Goal: Task Accomplishment & Management: Manage account settings

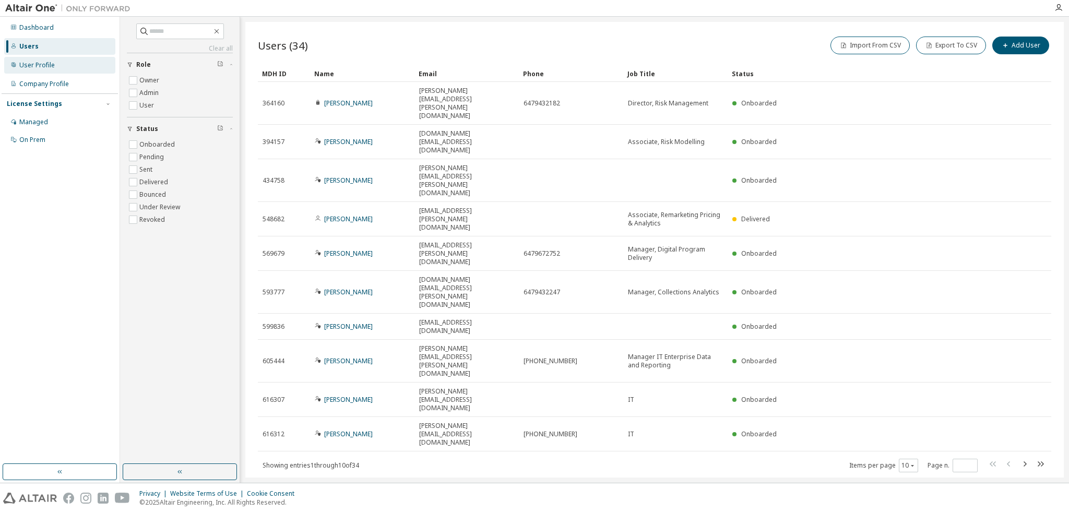
click at [46, 69] on div "User Profile" at bounding box center [36, 65] width 35 height 8
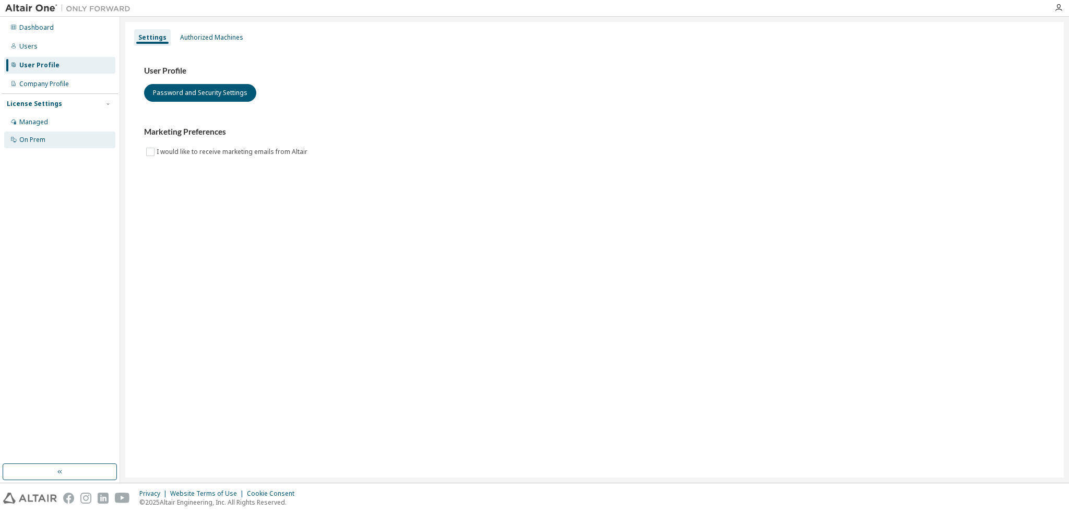
click at [46, 141] on div "On Prem" at bounding box center [59, 140] width 111 height 17
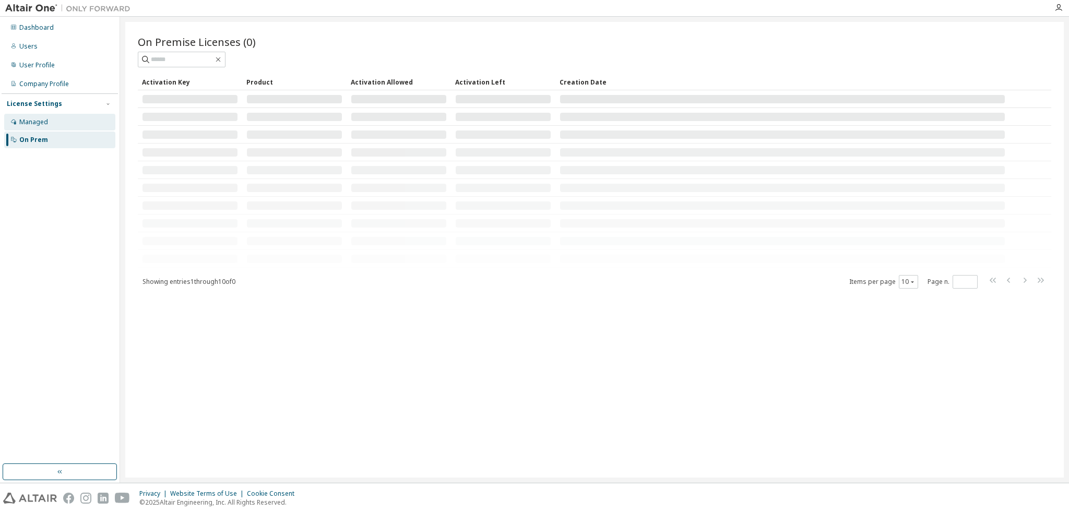
click at [46, 130] on div "Managed" at bounding box center [59, 122] width 111 height 17
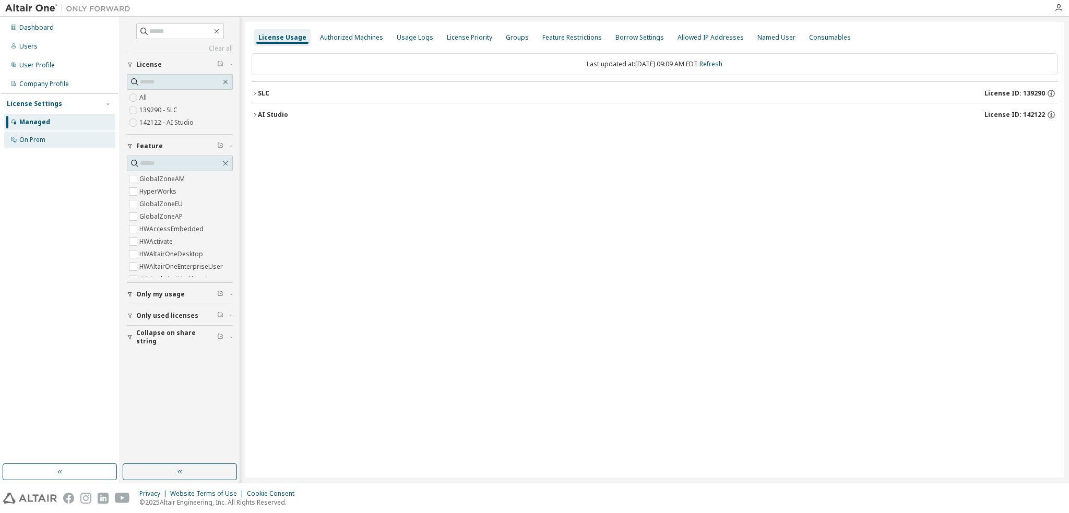
click at [46, 139] on div "On Prem" at bounding box center [59, 140] width 111 height 17
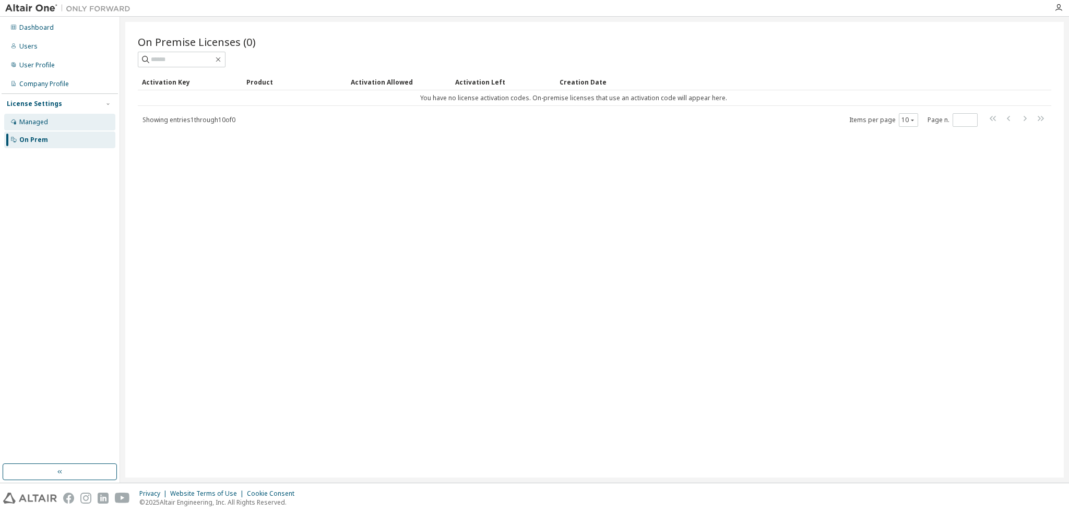
click at [46, 120] on div "Managed" at bounding box center [33, 122] width 29 height 8
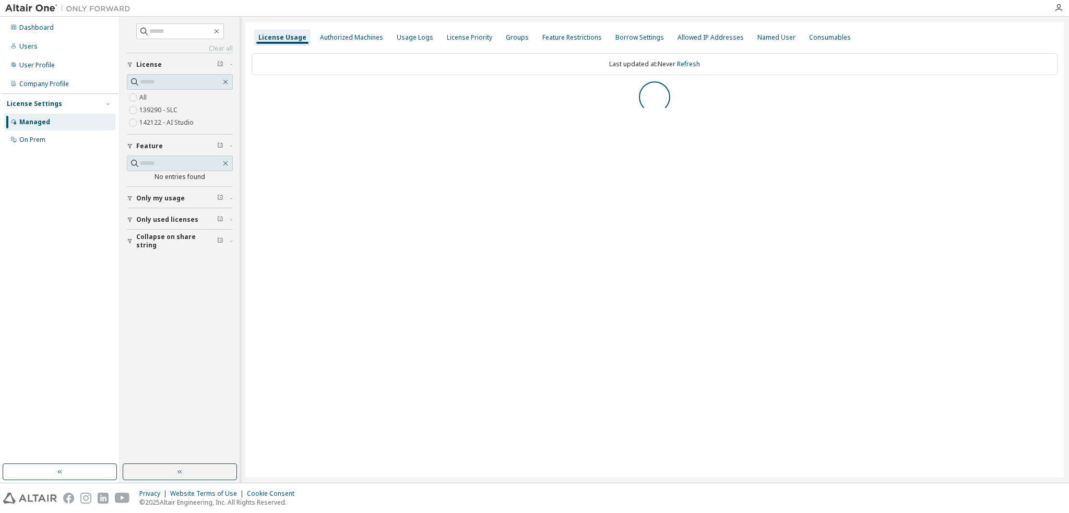
click at [149, 110] on label "139290 - SLC" at bounding box center [159, 110] width 40 height 13
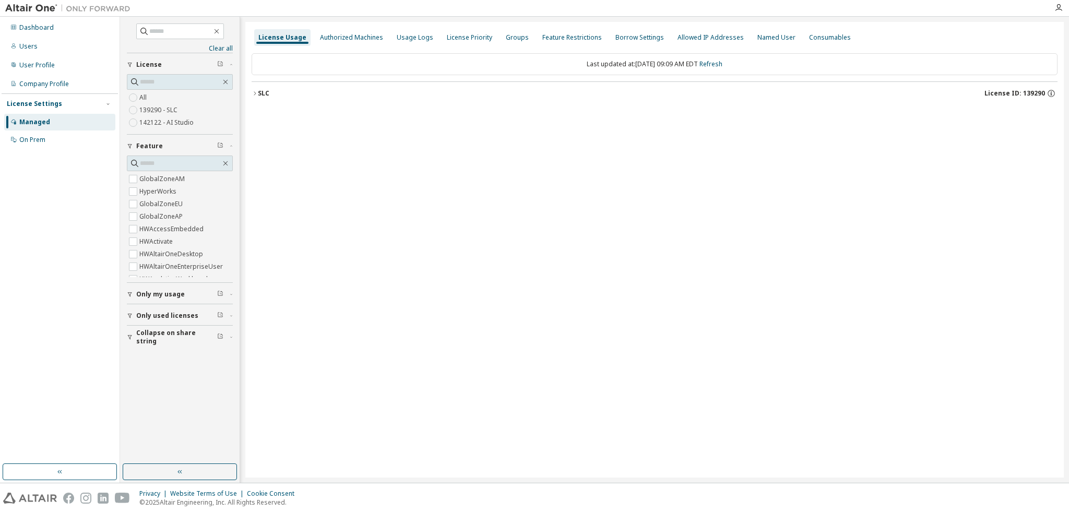
click at [144, 125] on label "142122 - AI Studio" at bounding box center [167, 122] width 56 height 13
click at [146, 112] on label "139290 - SLC" at bounding box center [159, 110] width 40 height 13
click at [447, 39] on div "License Priority" at bounding box center [469, 37] width 45 height 8
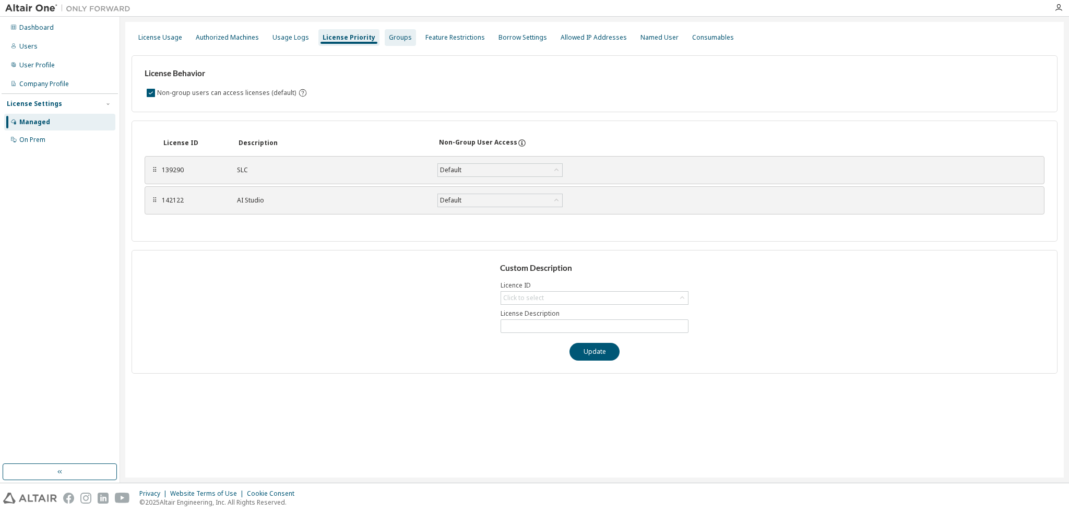
click at [389, 40] on div "Groups" at bounding box center [400, 37] width 23 height 8
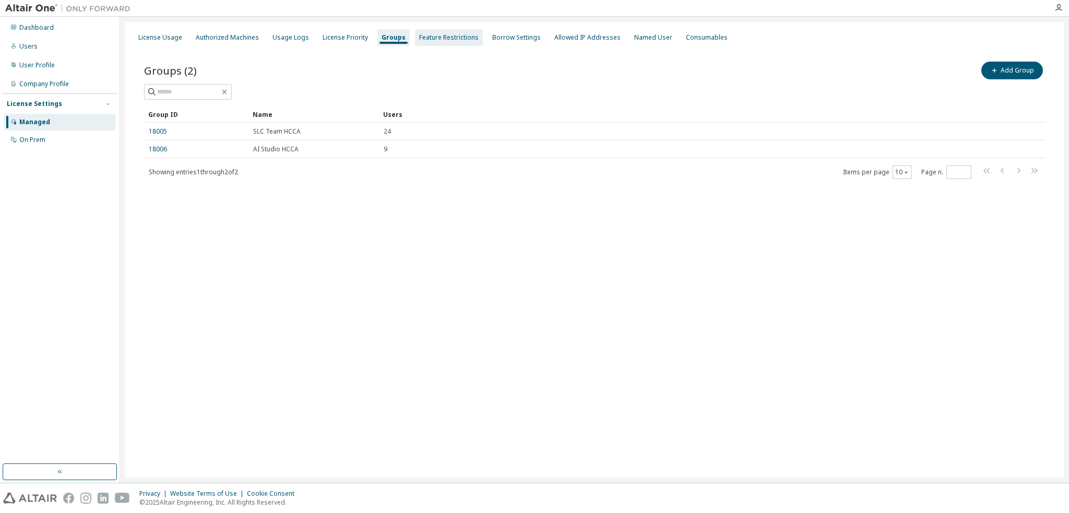
click at [422, 36] on div "Feature Restrictions" at bounding box center [448, 37] width 59 height 8
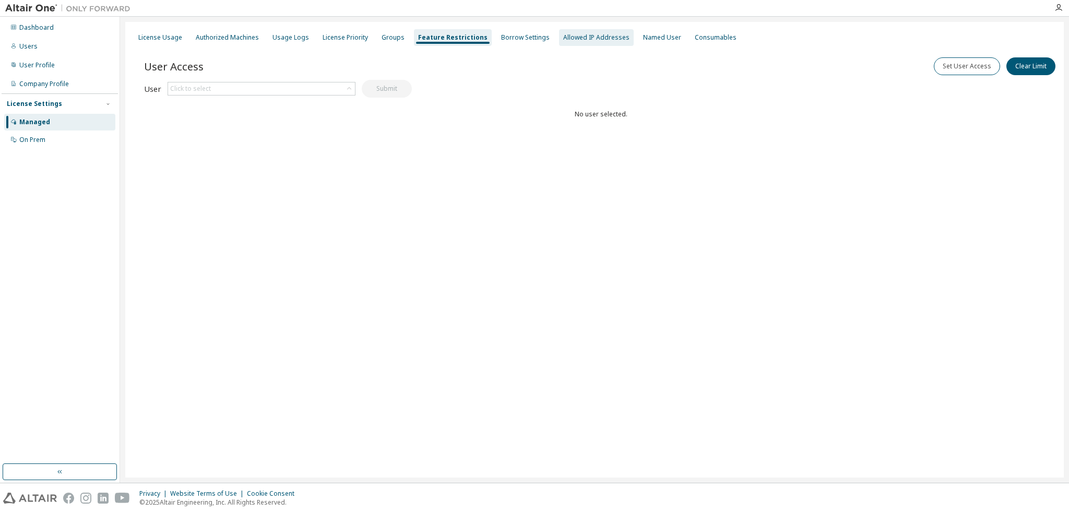
click at [606, 39] on div "Allowed IP Addresses" at bounding box center [596, 37] width 66 height 8
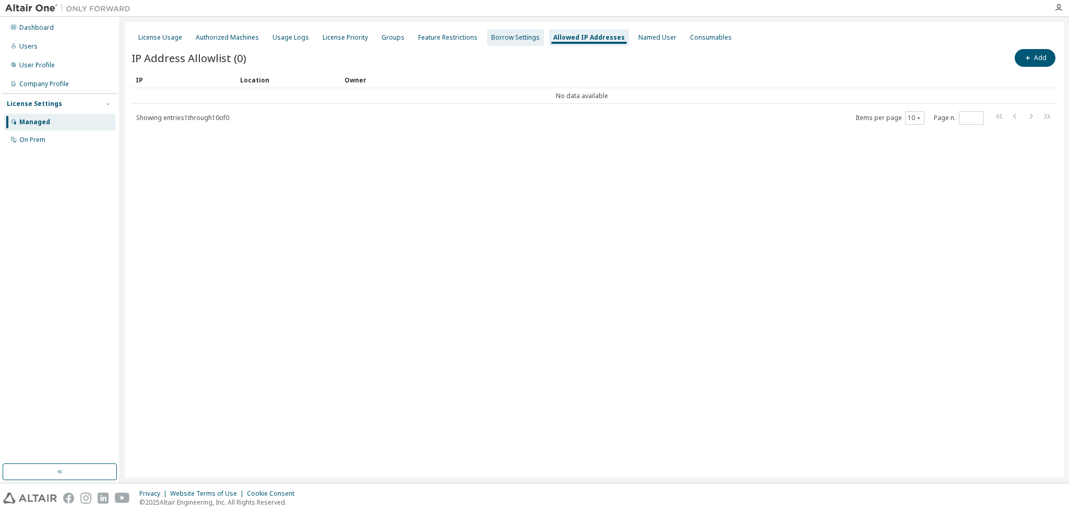
click at [519, 36] on div "Borrow Settings" at bounding box center [515, 37] width 49 height 8
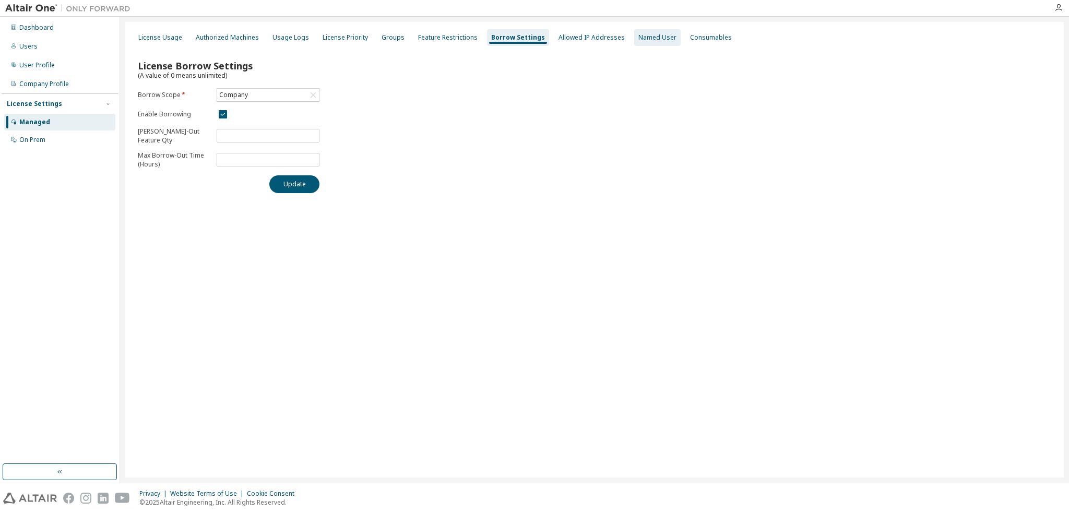
click at [634, 41] on div "Named User" at bounding box center [657, 37] width 46 height 17
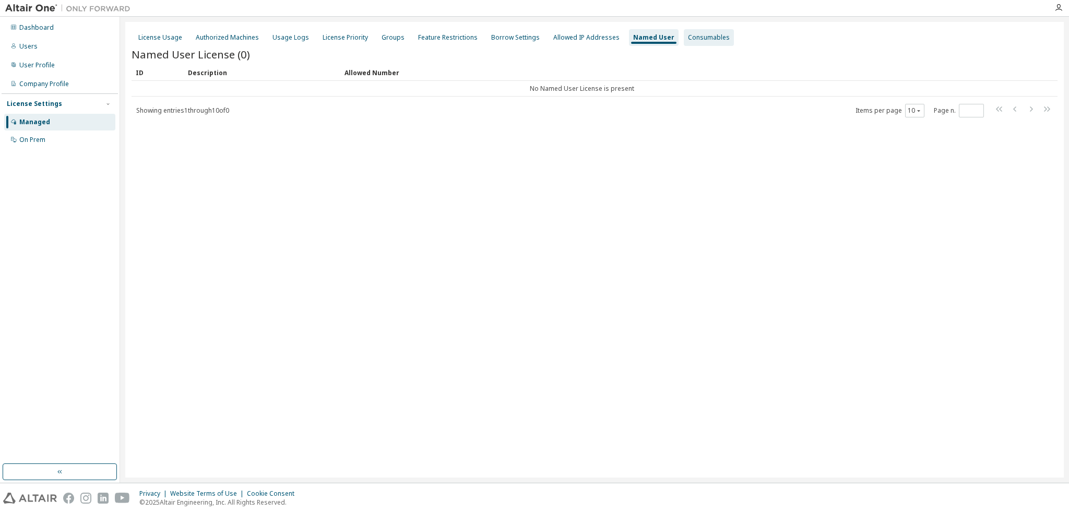
click at [712, 38] on div "Consumables" at bounding box center [709, 37] width 50 height 17
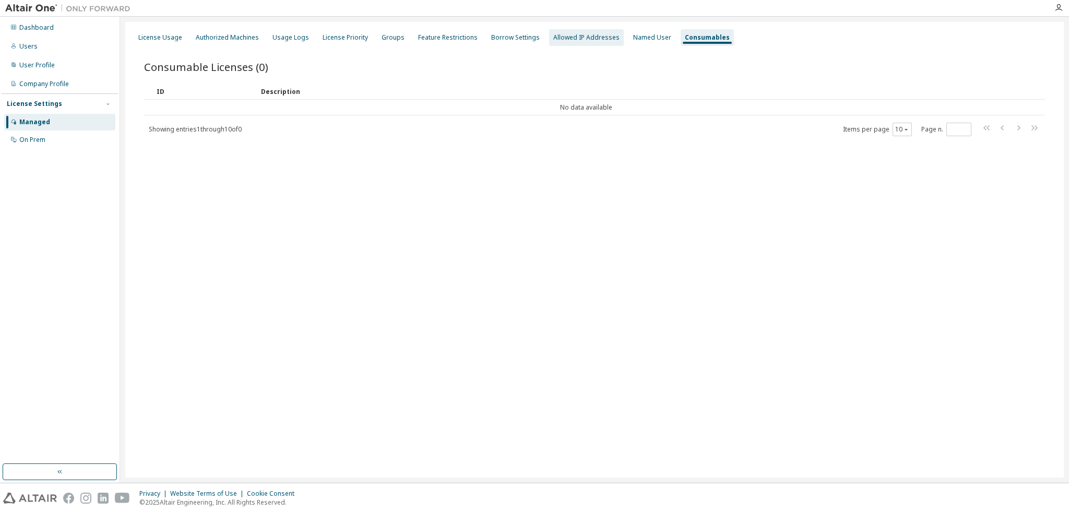
click at [578, 39] on div "Allowed IP Addresses" at bounding box center [586, 37] width 66 height 8
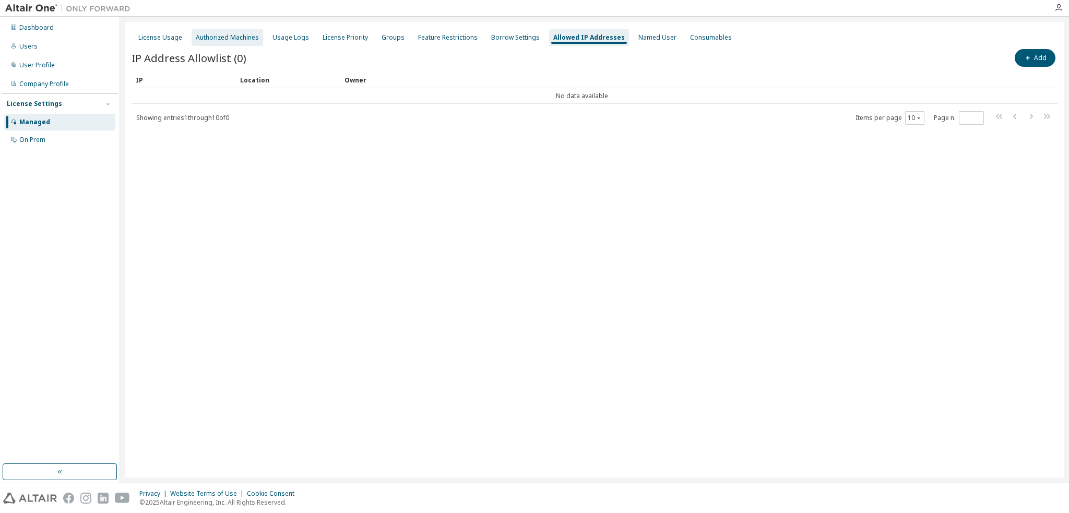
click at [234, 43] on div "Authorized Machines" at bounding box center [227, 37] width 71 height 17
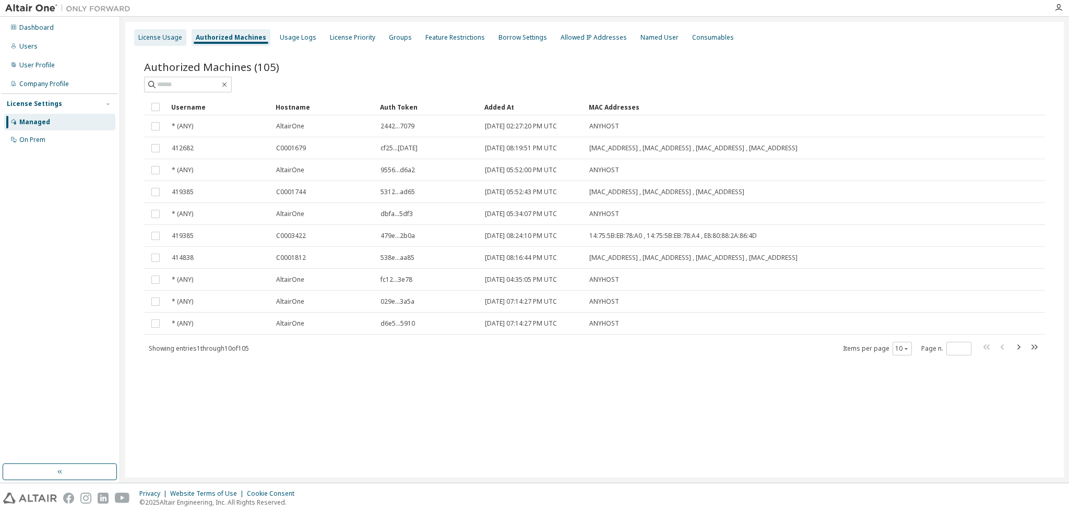
click at [175, 38] on div "License Usage" at bounding box center [160, 37] width 44 height 8
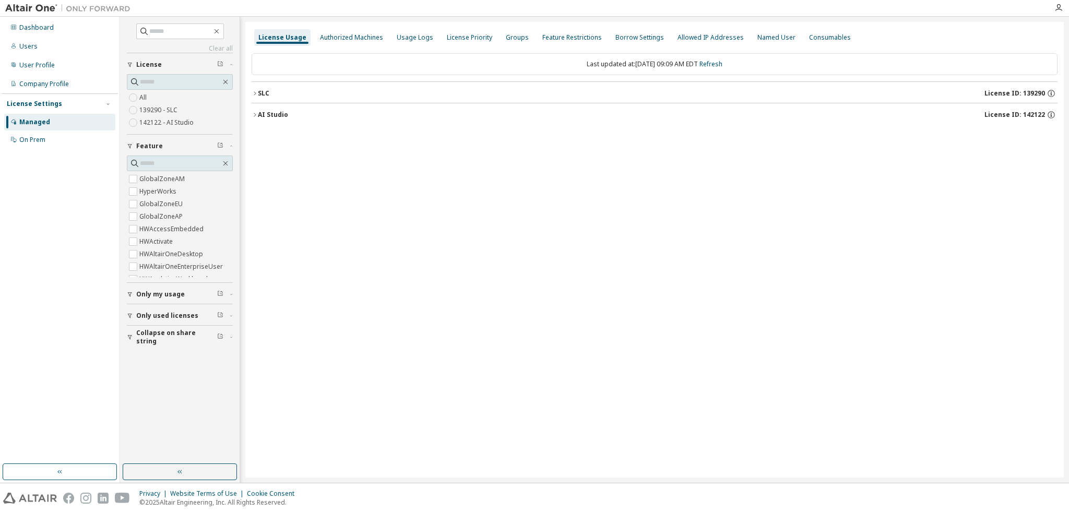
click at [150, 112] on label "139290 - SLC" at bounding box center [159, 110] width 40 height 13
click at [252, 93] on icon "button" at bounding box center [255, 93] width 6 height 6
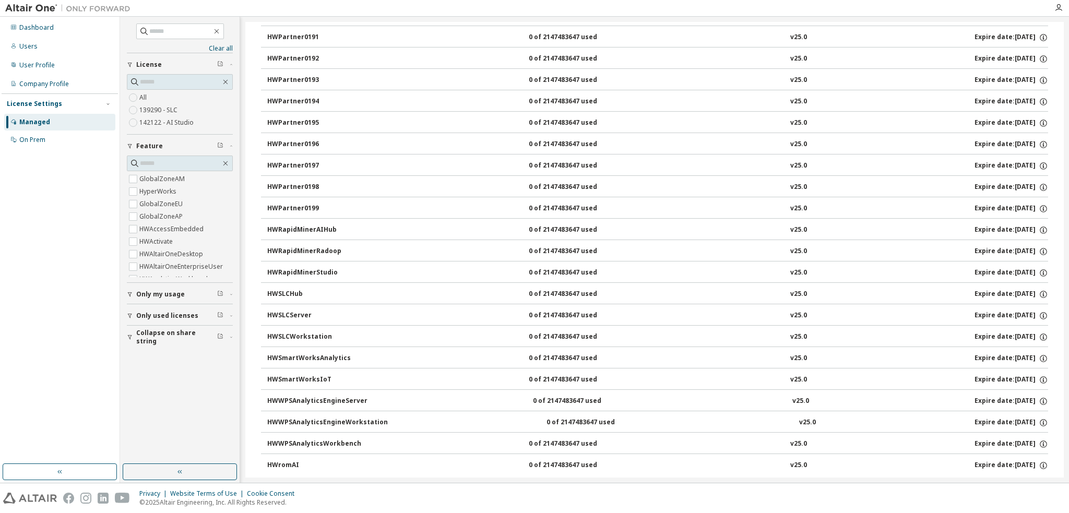
scroll to position [1326, 0]
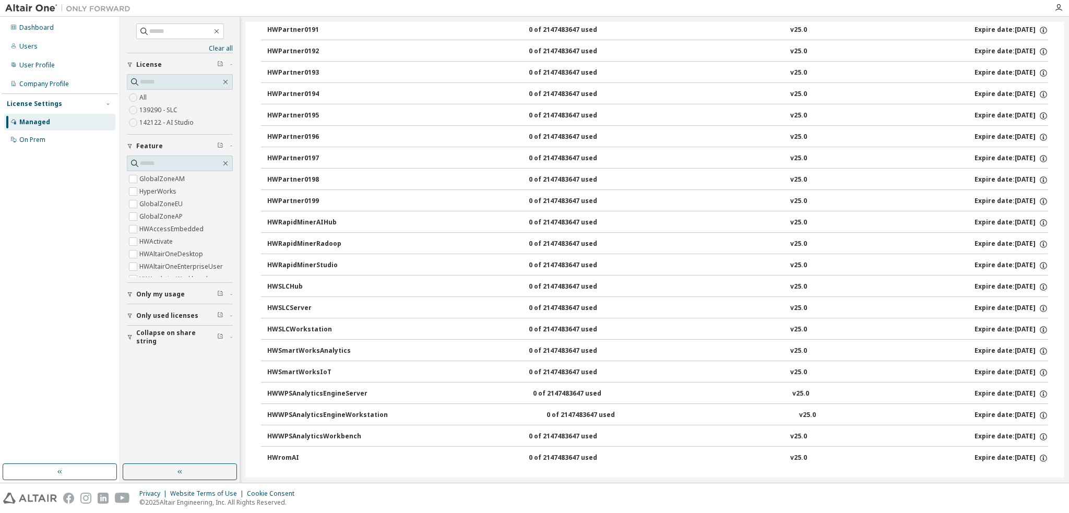
click at [663, 340] on button "HWSmartWorksAnalytics 0 of 2147483647 used v25.0 Expire date: [DATE]" at bounding box center [657, 351] width 781 height 23
click at [1038, 276] on button "HWSLCHub 0 of 2147483647 used v25.0 Expire date: [DATE]" at bounding box center [657, 287] width 781 height 23
click at [1040, 261] on icon "button" at bounding box center [1043, 265] width 9 height 9
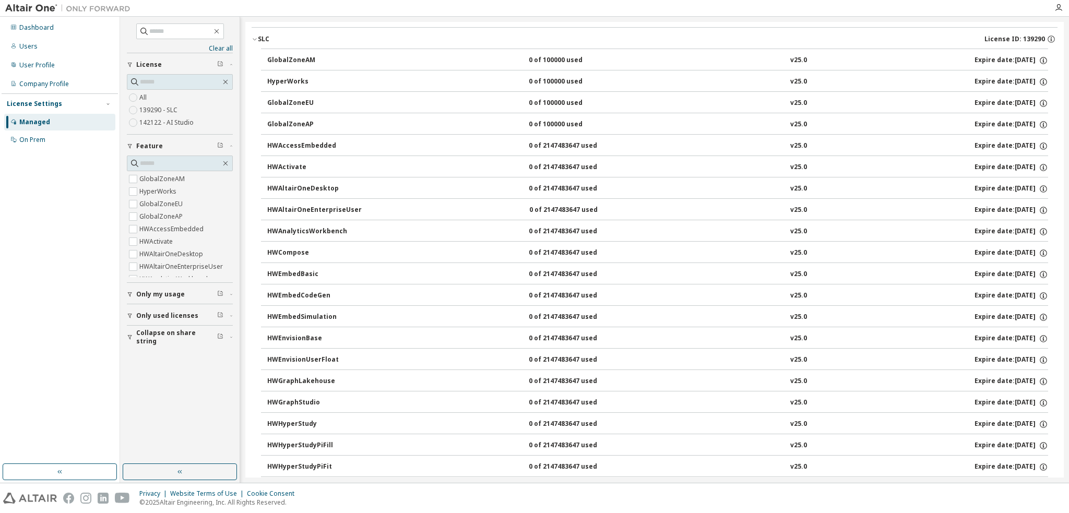
scroll to position [0, 0]
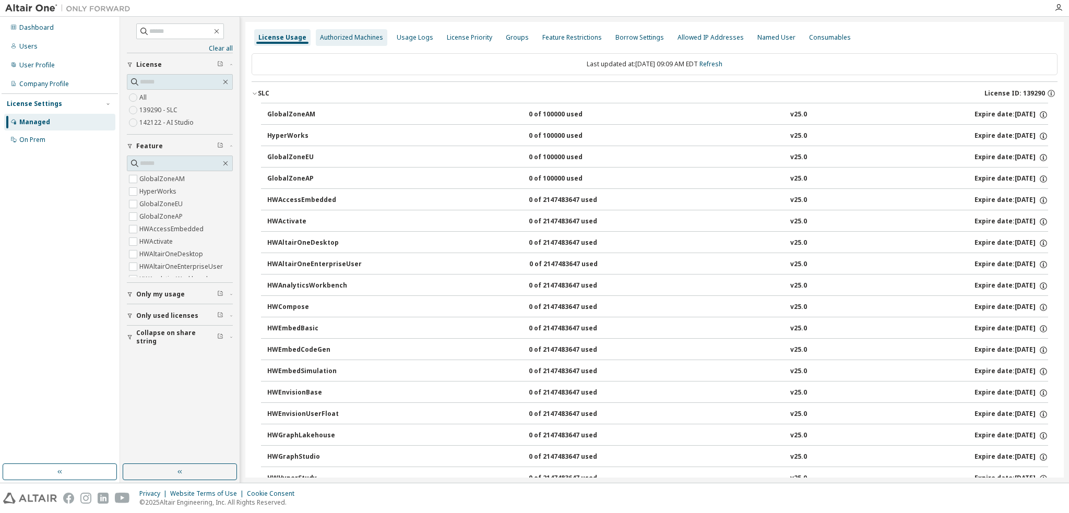
click at [333, 40] on div "Authorized Machines" at bounding box center [351, 37] width 63 height 8
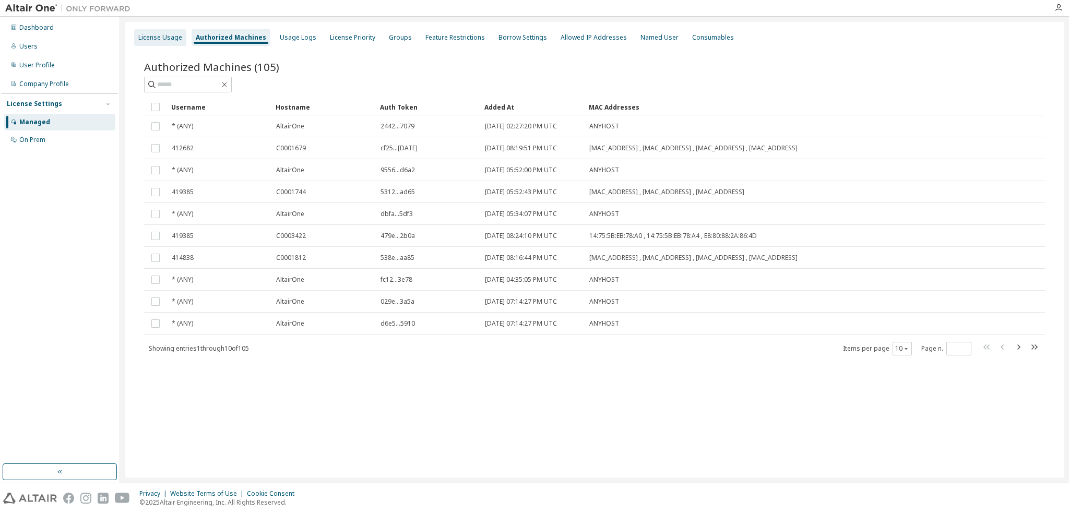
click at [165, 35] on div "License Usage" at bounding box center [160, 37] width 44 height 8
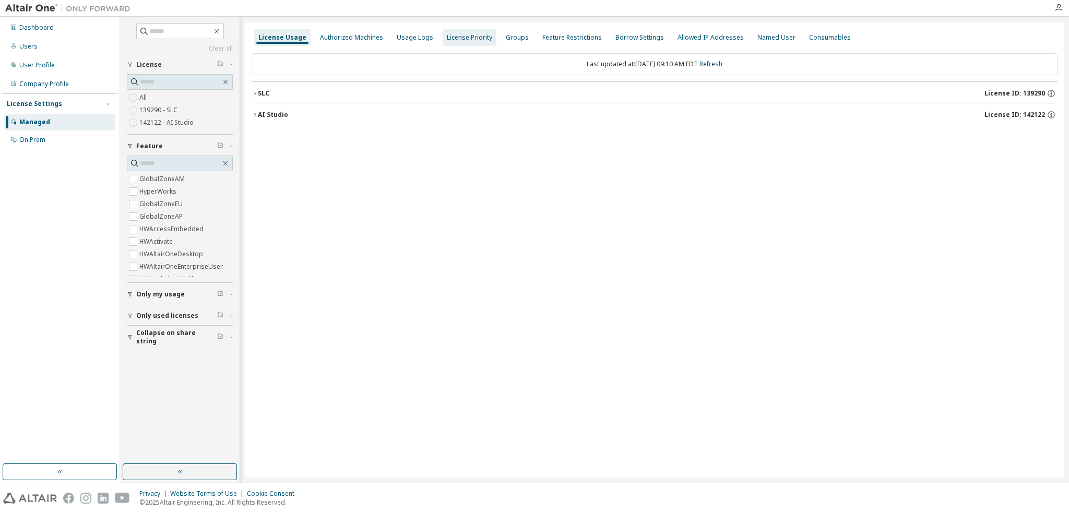
click at [329, 42] on div "Authorized Machines" at bounding box center [351, 37] width 71 height 17
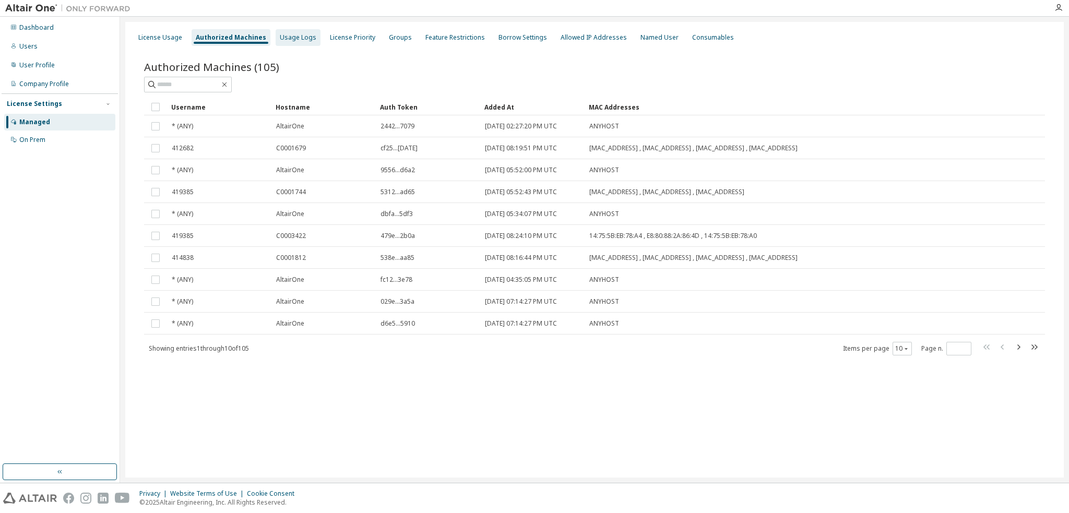
click at [293, 43] on div "Usage Logs" at bounding box center [298, 37] width 45 height 17
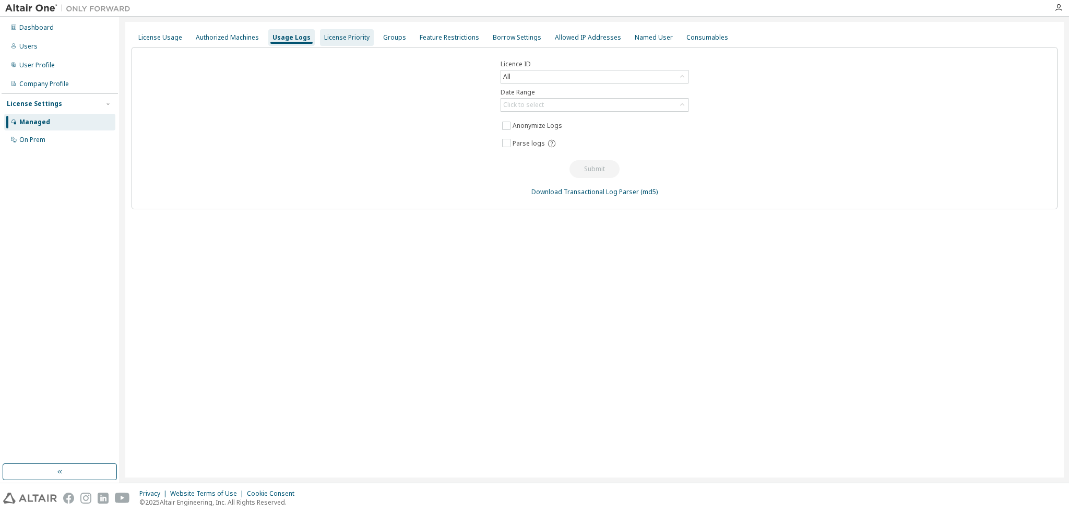
click at [324, 41] on div "License Priority" at bounding box center [346, 37] width 45 height 8
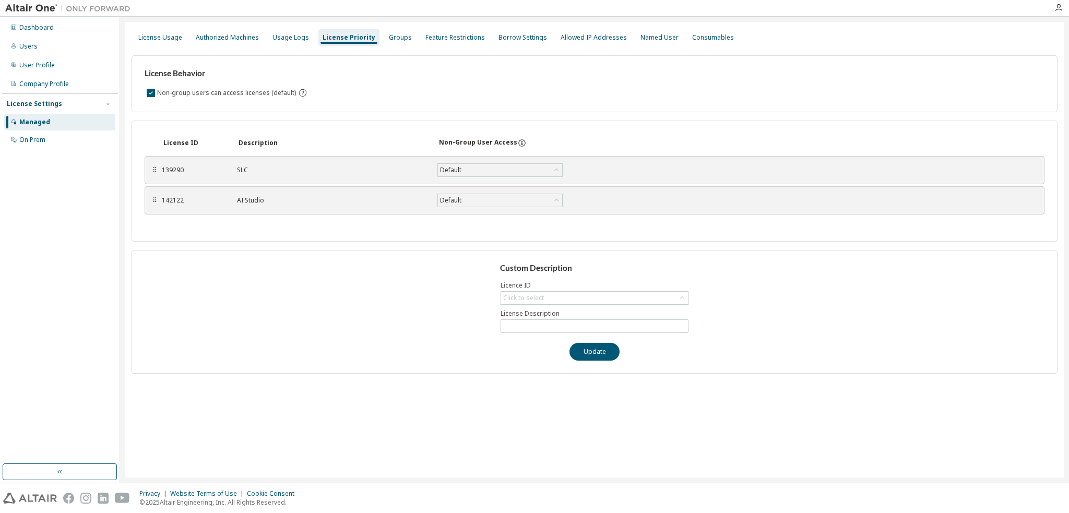
click at [361, 39] on div "License Priority" at bounding box center [349, 37] width 53 height 8
click at [389, 41] on div "Groups" at bounding box center [400, 37] width 23 height 8
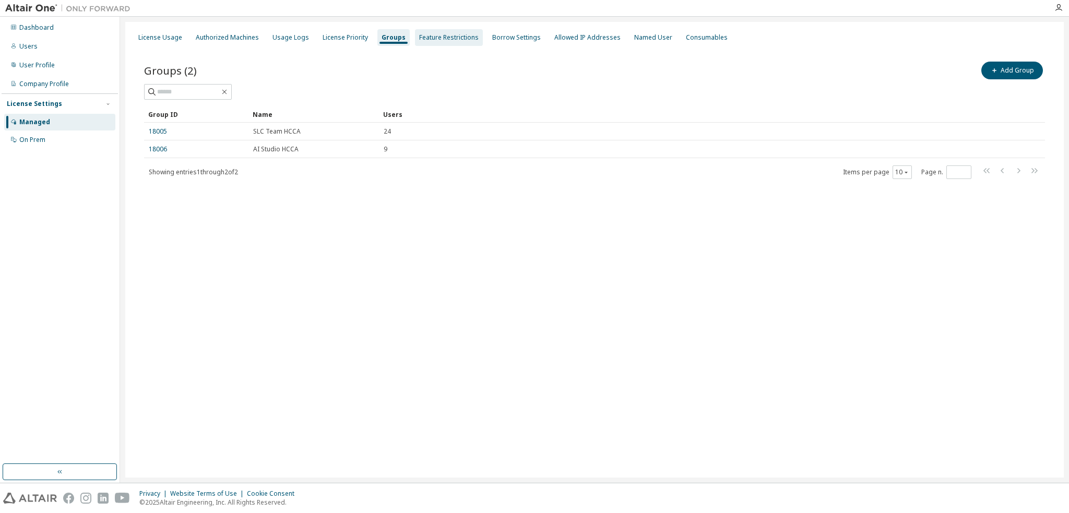
click at [430, 44] on div "Feature Restrictions" at bounding box center [449, 37] width 68 height 17
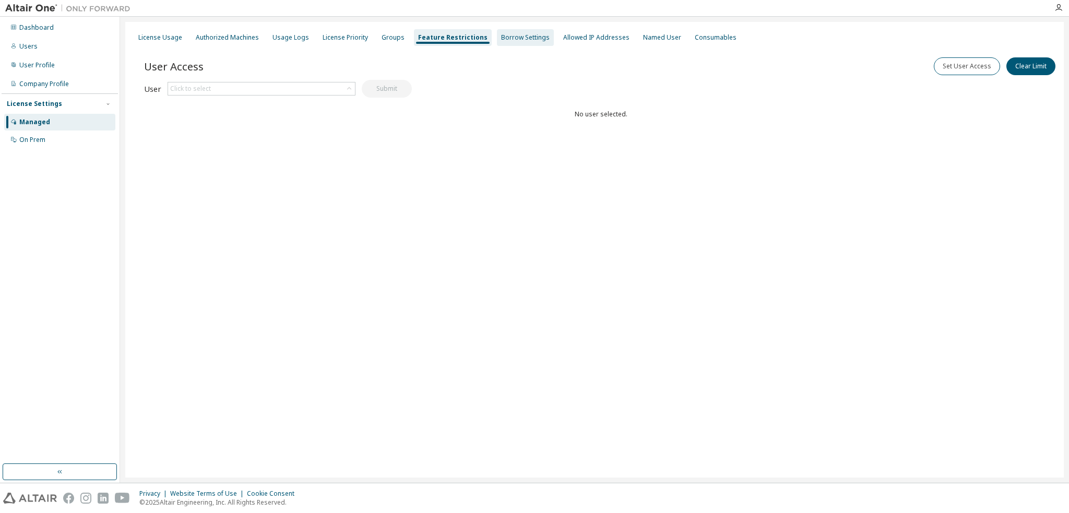
click at [497, 44] on div "Borrow Settings" at bounding box center [525, 37] width 57 height 17
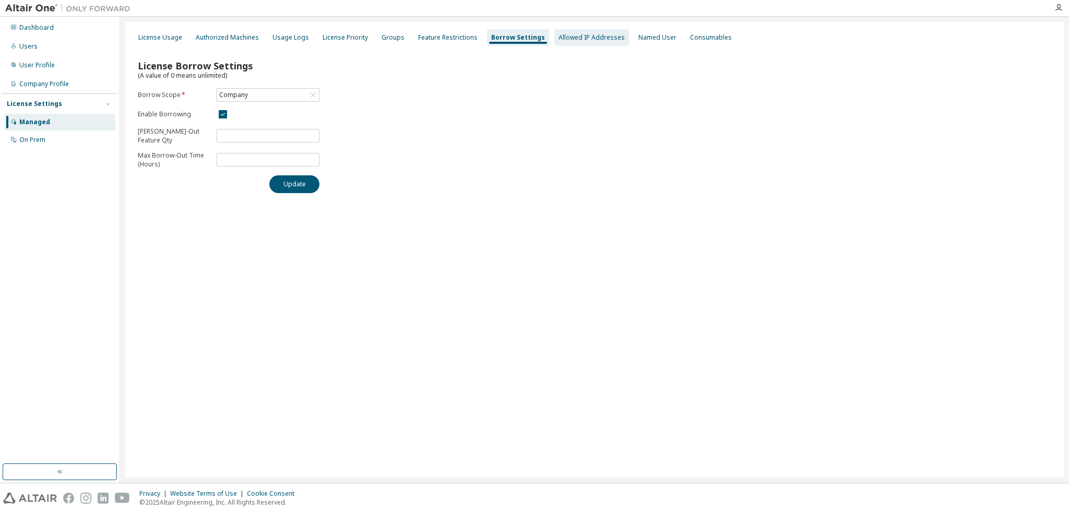
click at [568, 43] on div "Allowed IP Addresses" at bounding box center [591, 37] width 75 height 17
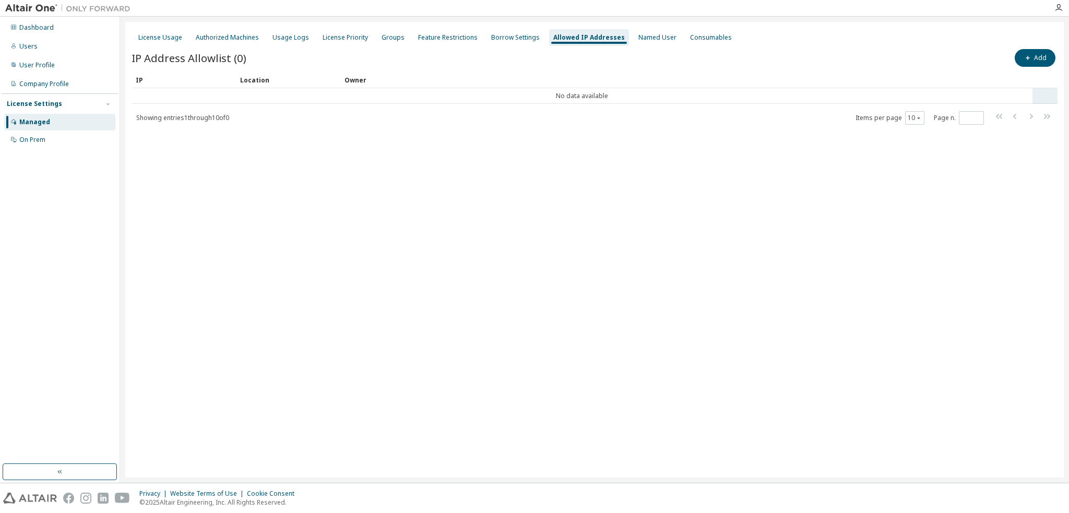
click at [646, 98] on td "No data available" at bounding box center [582, 96] width 901 height 16
click at [639, 35] on div "Named User" at bounding box center [657, 37] width 38 height 8
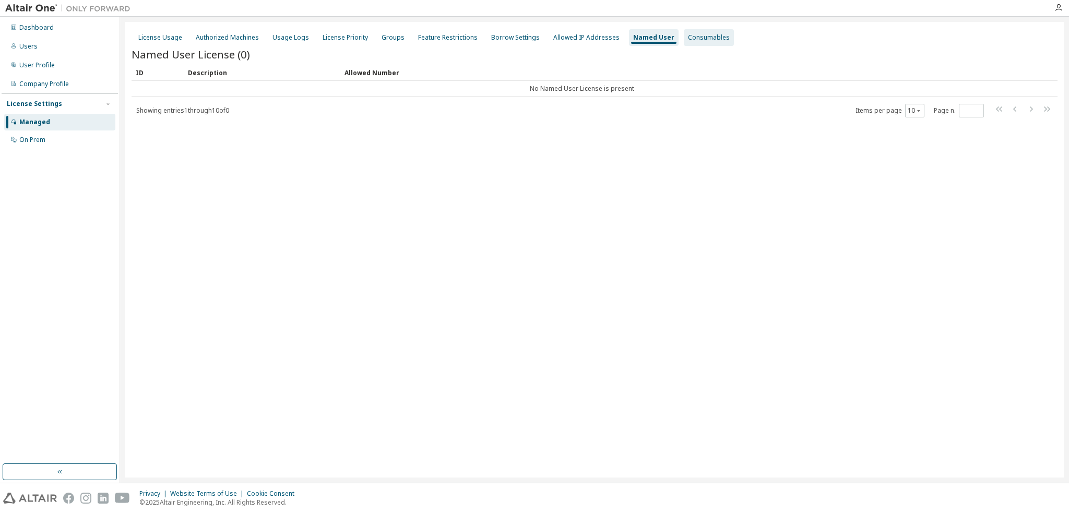
click at [689, 33] on div "Consumables" at bounding box center [709, 37] width 42 height 8
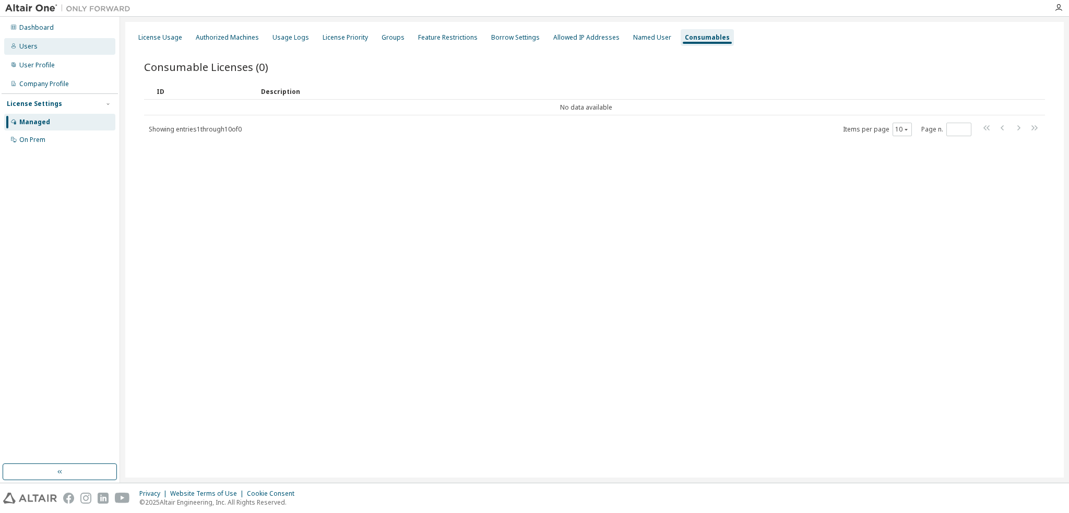
click at [45, 48] on div "Users" at bounding box center [59, 46] width 111 height 17
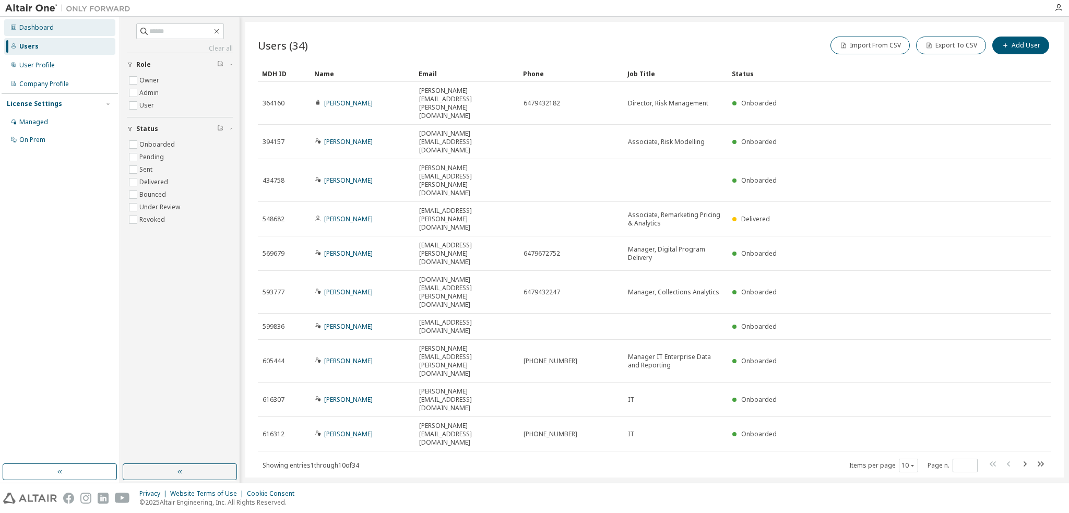
click at [46, 32] on div "Dashboard" at bounding box center [59, 27] width 111 height 17
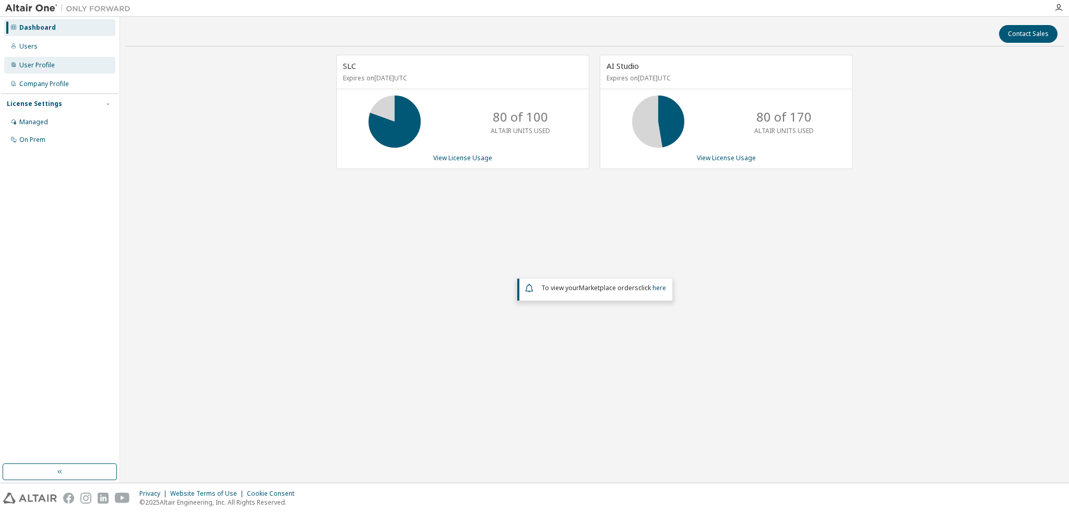
click at [48, 68] on div "User Profile" at bounding box center [36, 65] width 35 height 8
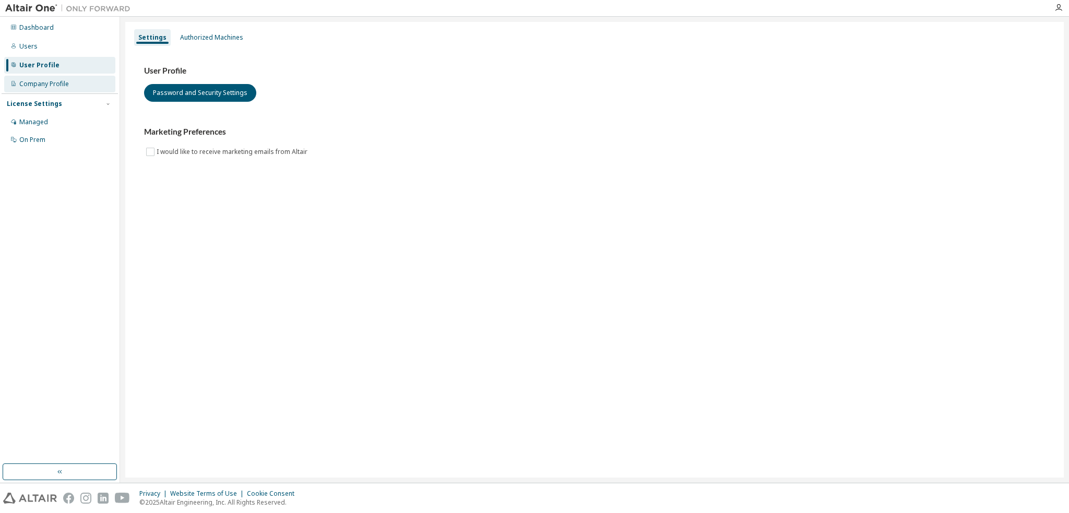
click at [53, 90] on div "Company Profile" at bounding box center [59, 84] width 111 height 17
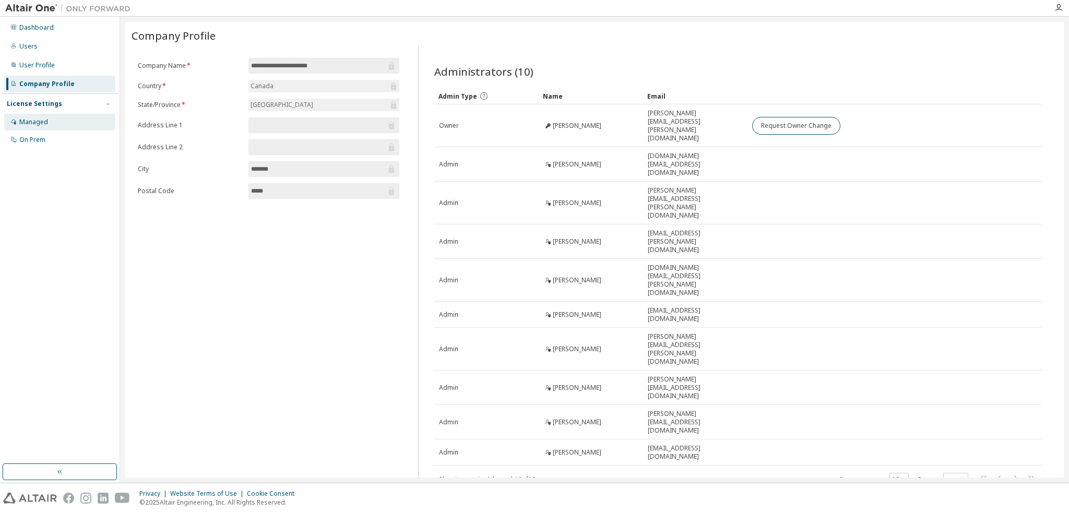
click at [45, 122] on div "Managed" at bounding box center [33, 122] width 29 height 8
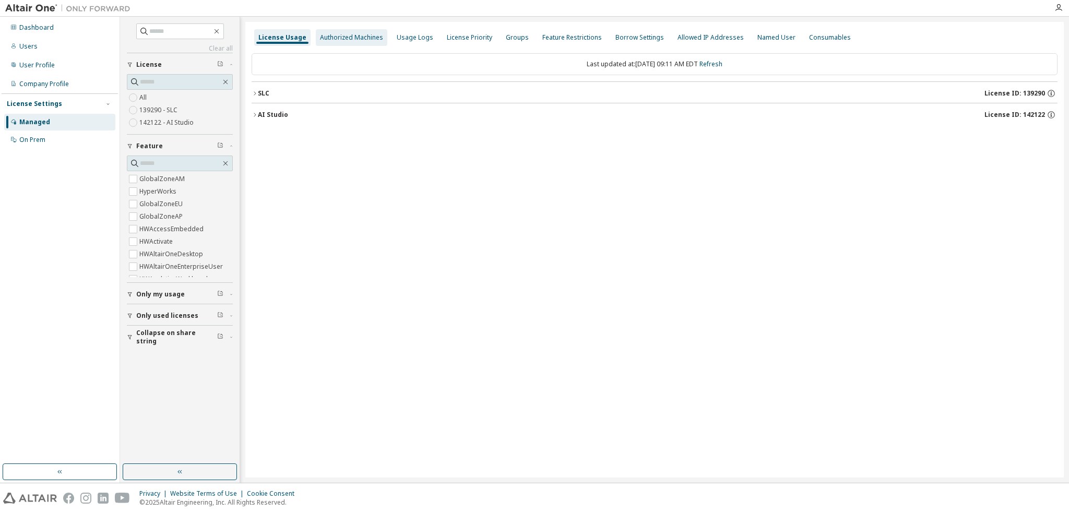
click at [343, 43] on div "Authorized Machines" at bounding box center [351, 37] width 71 height 17
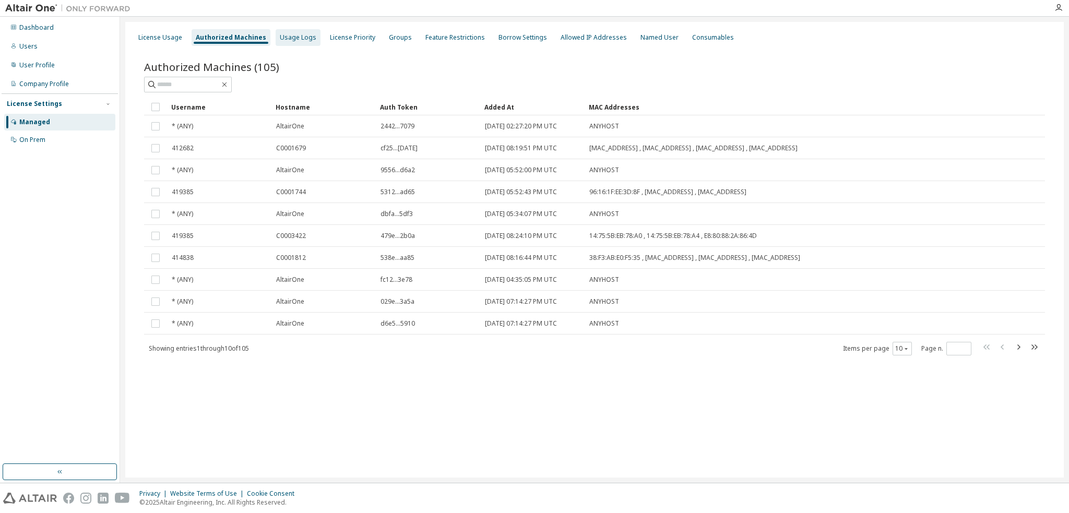
click at [297, 47] on div "Authorized Machines (105) Clear Load Save Save As Field Operator Value Select f…" at bounding box center [595, 215] width 926 height 336
click at [296, 43] on div "Usage Logs" at bounding box center [298, 37] width 45 height 17
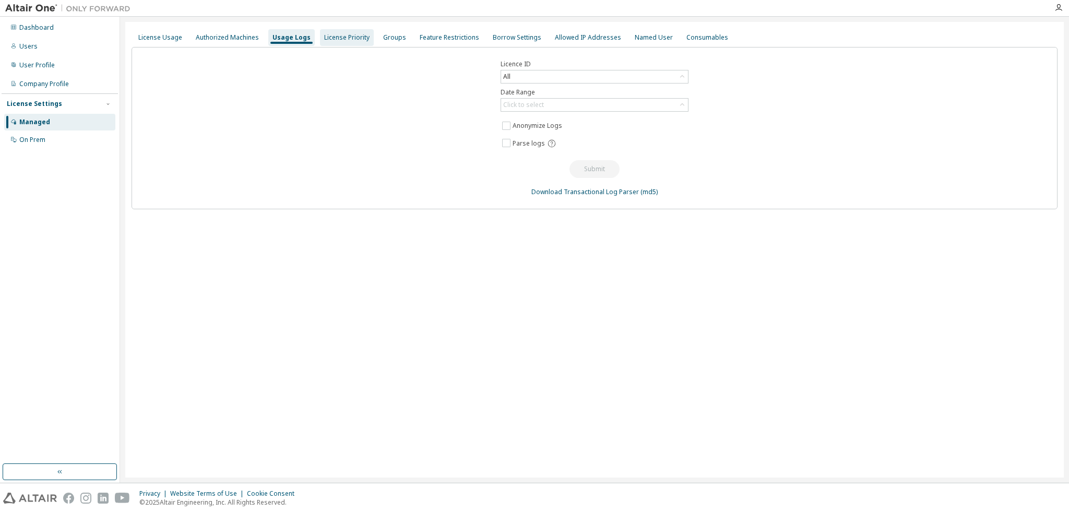
click at [324, 35] on div "License Priority" at bounding box center [346, 37] width 45 height 8
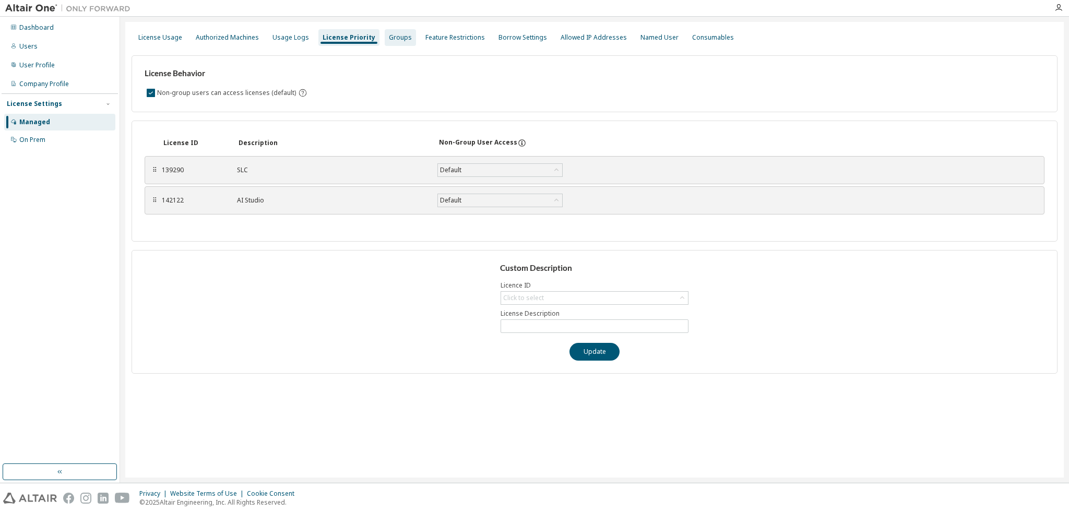
click at [389, 39] on div "Groups" at bounding box center [400, 37] width 23 height 8
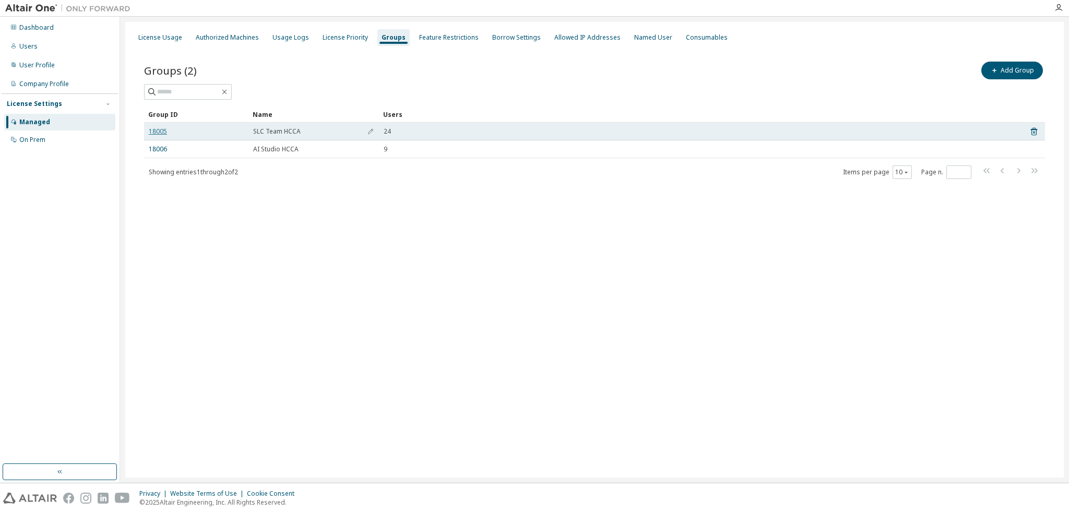
click at [157, 130] on link "18005" at bounding box center [158, 131] width 18 height 8
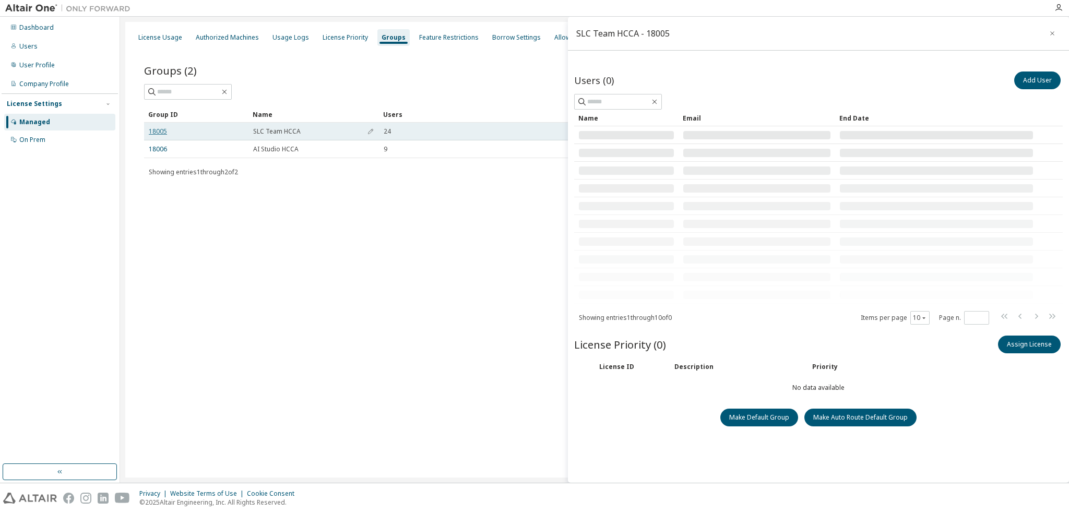
click at [157, 130] on link "18005" at bounding box center [158, 131] width 18 height 8
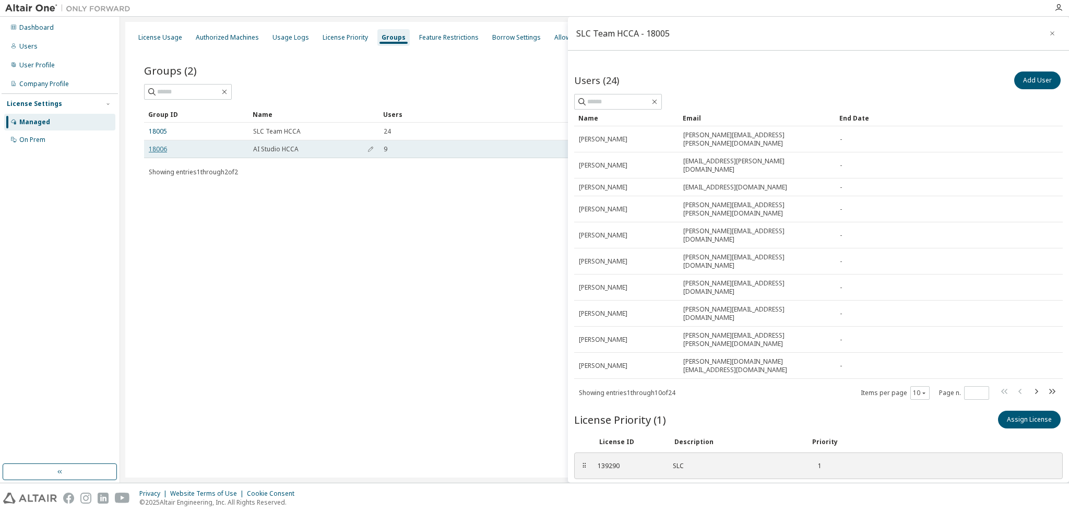
click at [154, 147] on link "18006" at bounding box center [158, 149] width 18 height 8
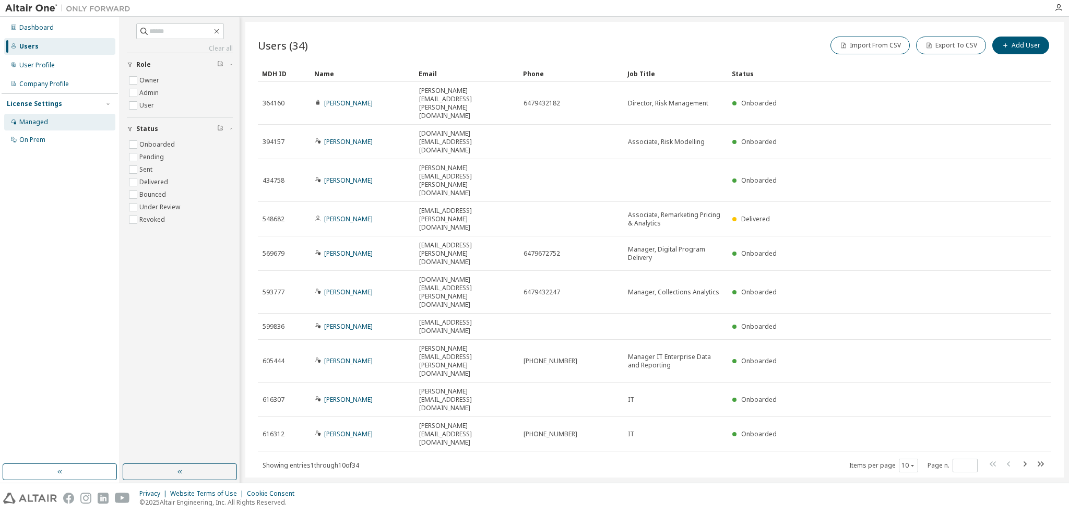
click at [50, 121] on div "Managed" at bounding box center [59, 122] width 111 height 17
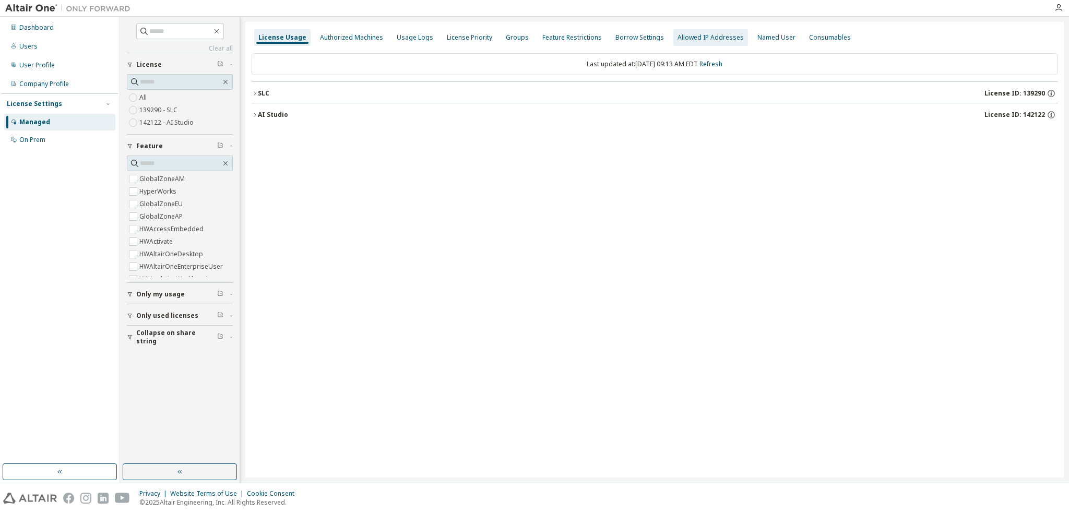
click at [708, 37] on div "Allowed IP Addresses" at bounding box center [710, 37] width 66 height 8
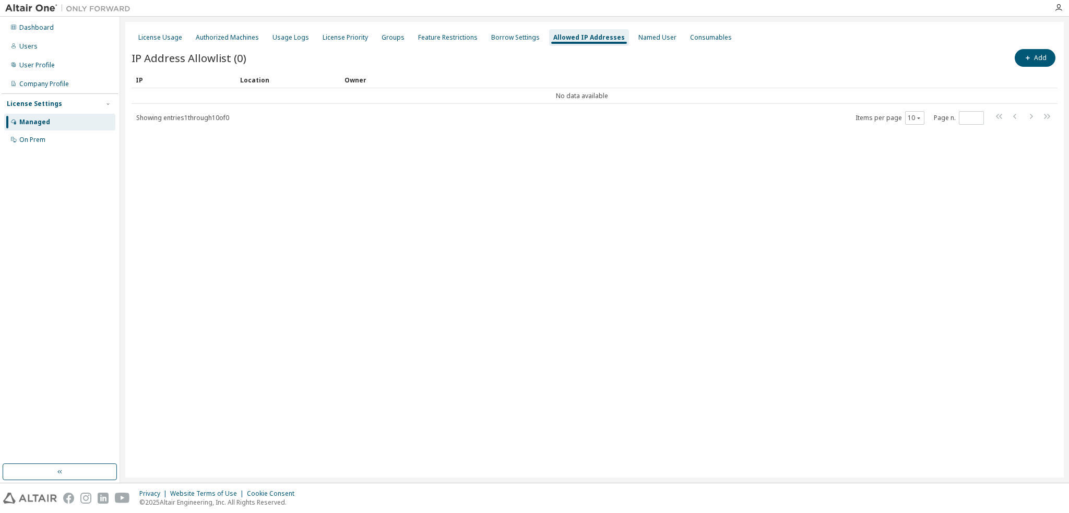
click at [237, 59] on span "IP Address Allowlist (0)" at bounding box center [189, 58] width 115 height 15
click at [197, 39] on div "Authorized Machines" at bounding box center [227, 37] width 63 height 8
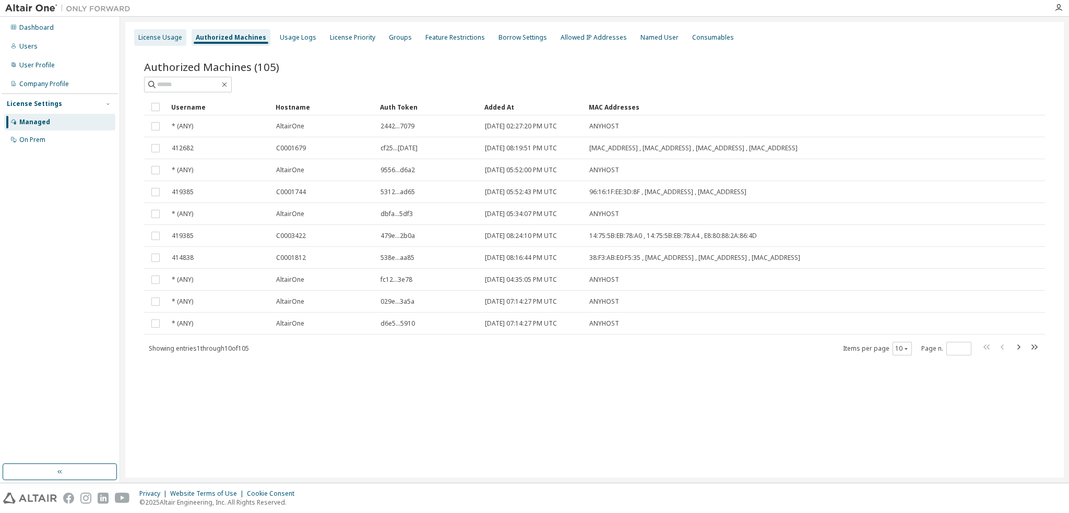
click at [173, 39] on div "License Usage" at bounding box center [160, 37] width 44 height 8
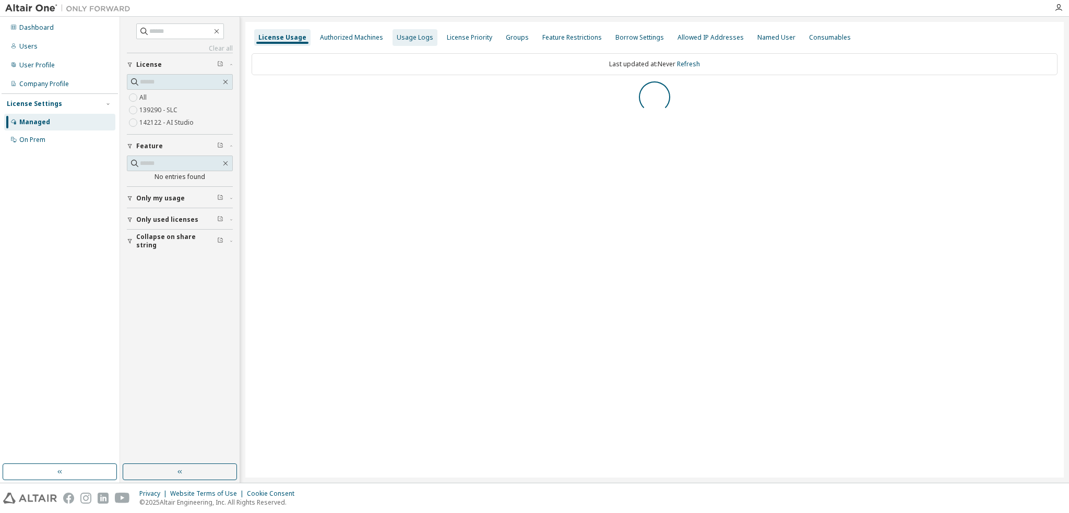
click at [410, 37] on div "Usage Logs" at bounding box center [415, 37] width 37 height 8
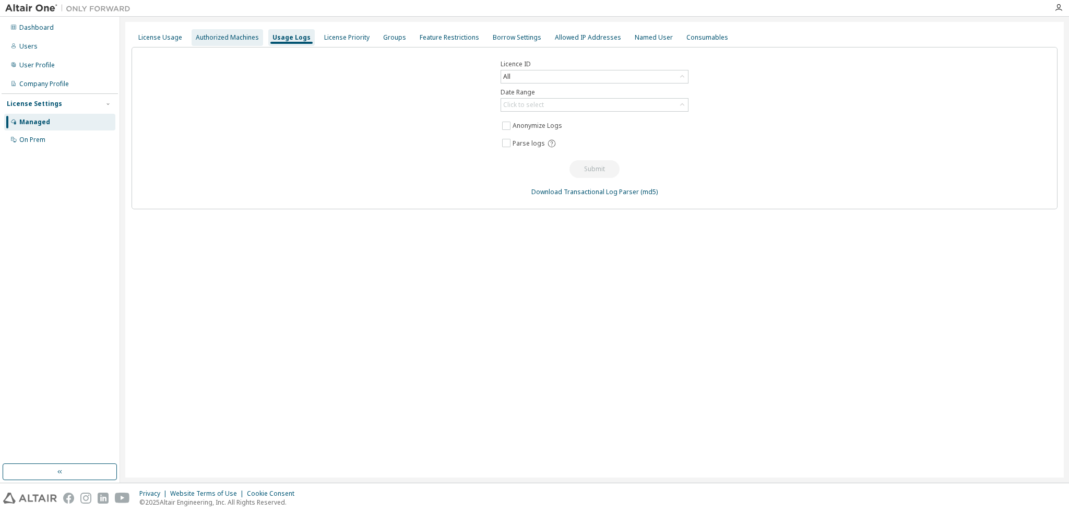
click at [228, 37] on div "Authorized Machines" at bounding box center [227, 37] width 63 height 8
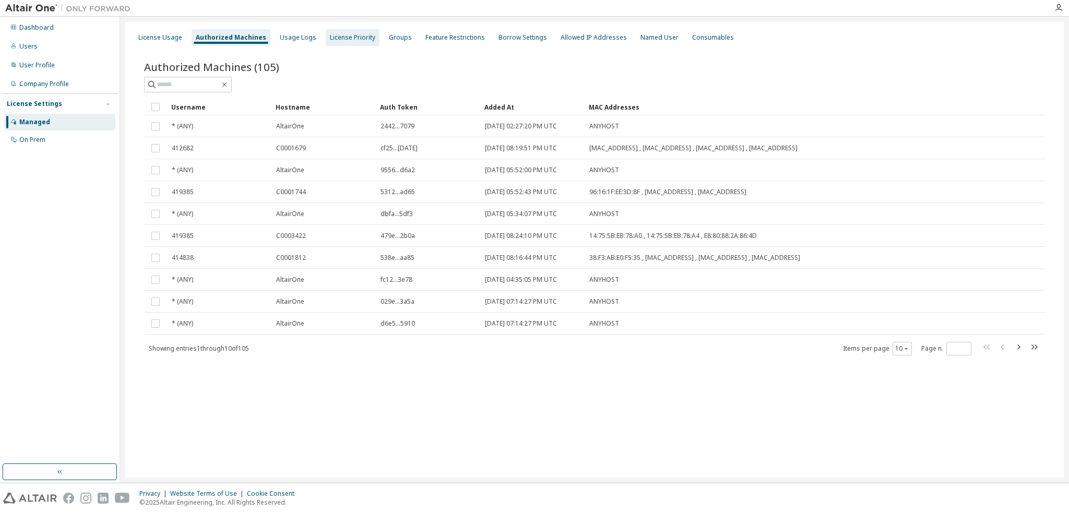
click at [330, 39] on div "License Priority" at bounding box center [352, 37] width 45 height 8
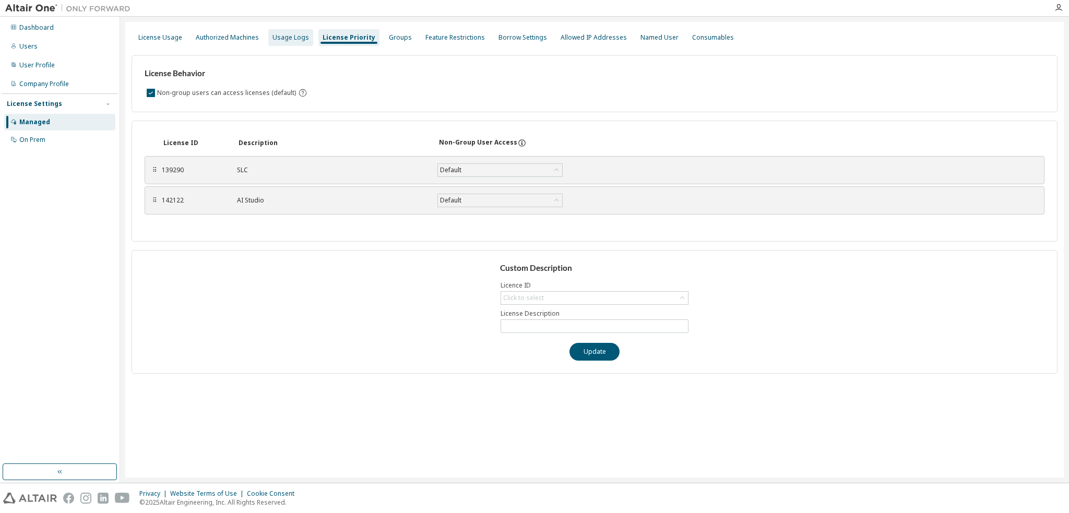
click at [301, 41] on div "Usage Logs" at bounding box center [290, 37] width 37 height 8
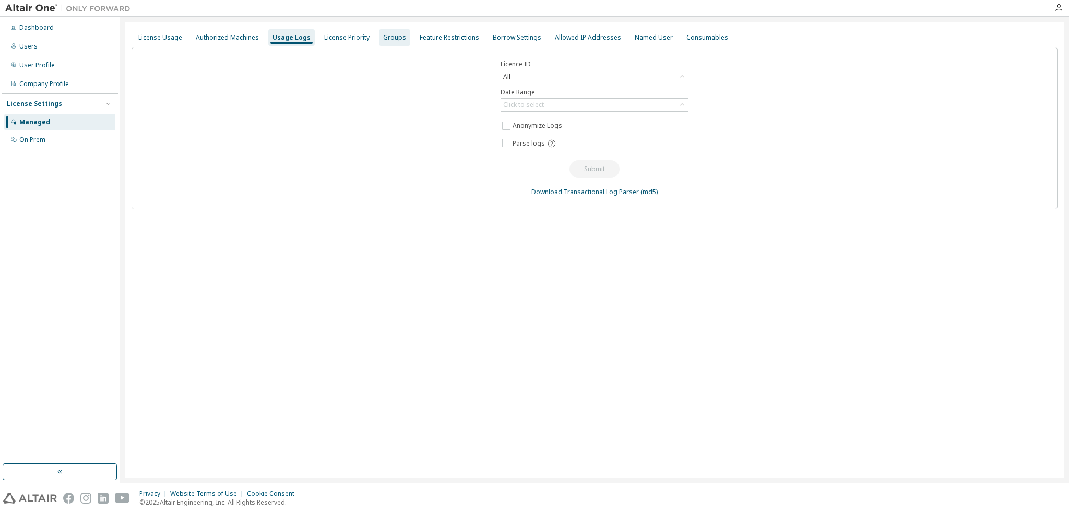
click at [396, 43] on div "Groups" at bounding box center [394, 37] width 31 height 17
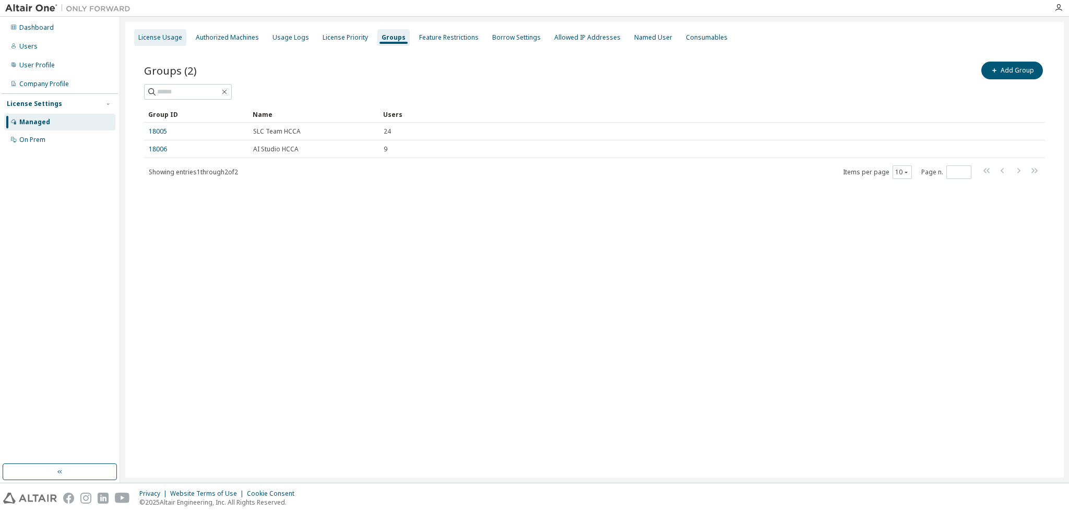
click at [136, 35] on div "License Usage" at bounding box center [160, 37] width 52 height 17
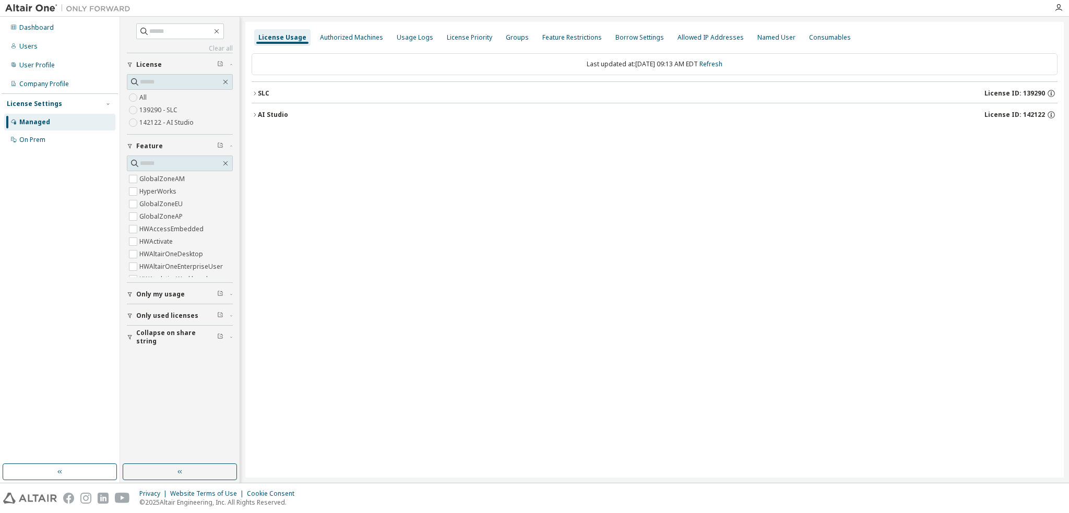
click at [157, 111] on label "139290 - SLC" at bounding box center [159, 110] width 40 height 13
click at [160, 183] on label "GlobalZoneAM" at bounding box center [162, 179] width 47 height 13
click at [146, 123] on label "142122 - AI Studio" at bounding box center [167, 122] width 56 height 13
click at [174, 108] on label "139290 - SLC" at bounding box center [159, 110] width 40 height 13
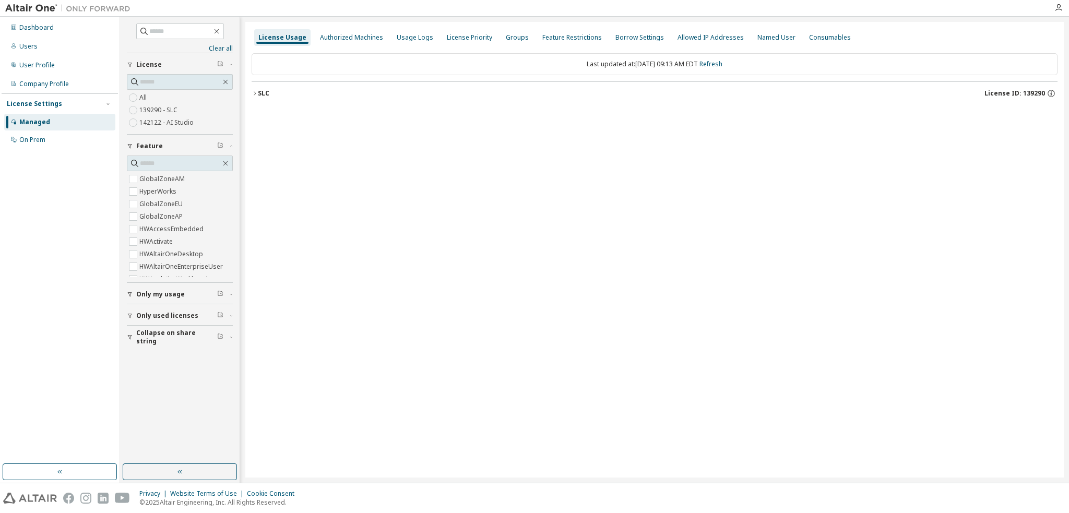
click at [259, 93] on div "SLC" at bounding box center [263, 93] width 11 height 8
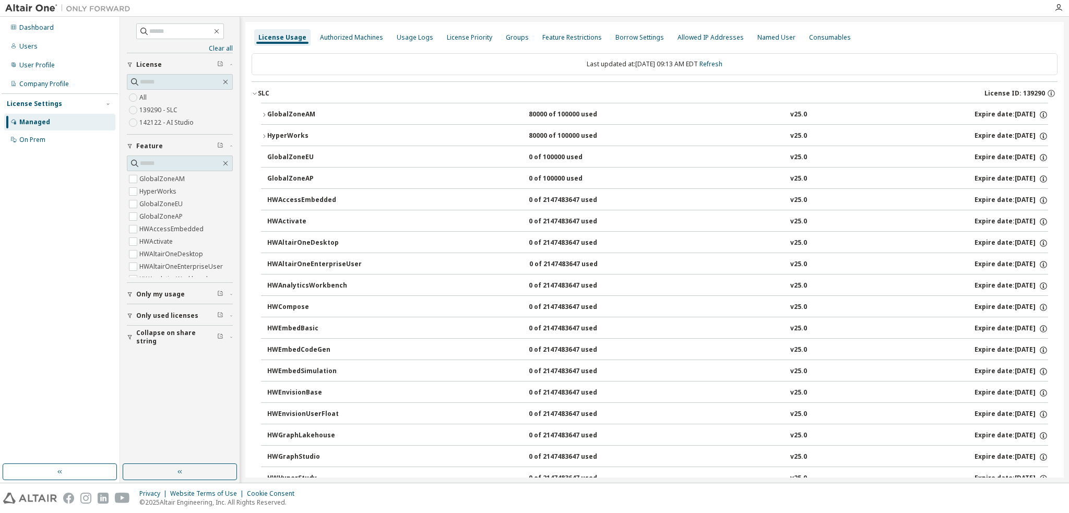
click at [265, 114] on icon "button" at bounding box center [264, 115] width 6 height 6
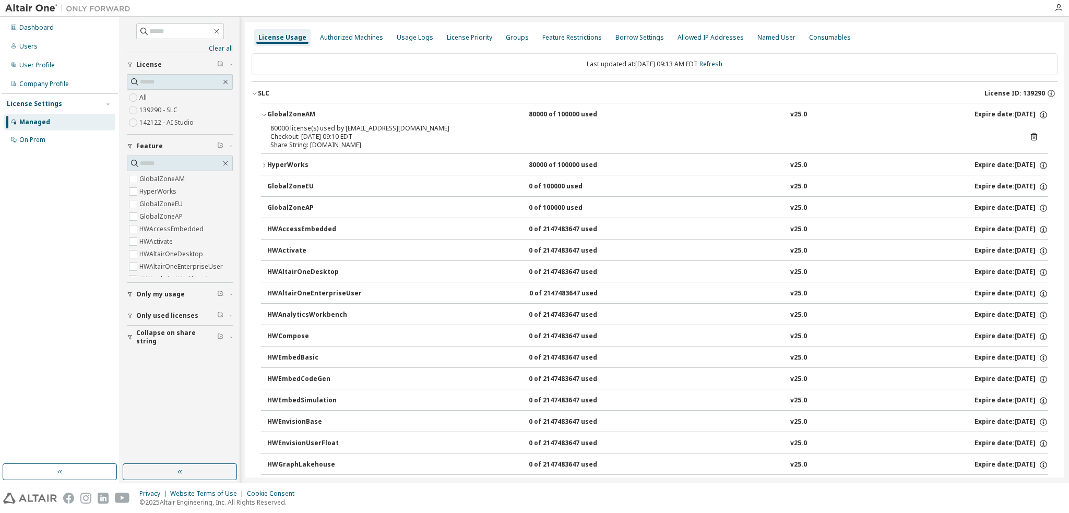
click at [265, 160] on button "HyperWorks 80000 of 100000 used v25.0 Expire date: 2026-03-02" at bounding box center [654, 165] width 787 height 23
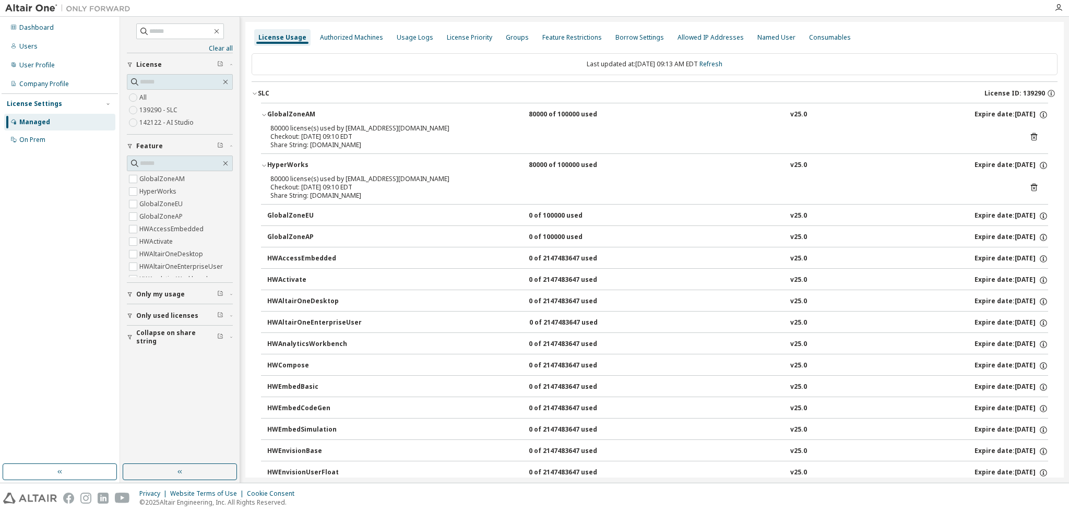
drag, startPoint x: 321, startPoint y: 145, endPoint x: 378, endPoint y: 146, distance: 57.4
click at [378, 146] on div "Share String: ip-10-120-180-68.hmfad.com" at bounding box center [641, 145] width 743 height 8
click at [267, 220] on div "GlobalZoneEU" at bounding box center [314, 215] width 94 height 9
click at [275, 222] on button "GlobalZoneEU 0 of 100000 used v25.0 Expire date: 2026-03-02" at bounding box center [657, 216] width 781 height 23
click at [270, 214] on div "GlobalZoneEU" at bounding box center [314, 215] width 94 height 9
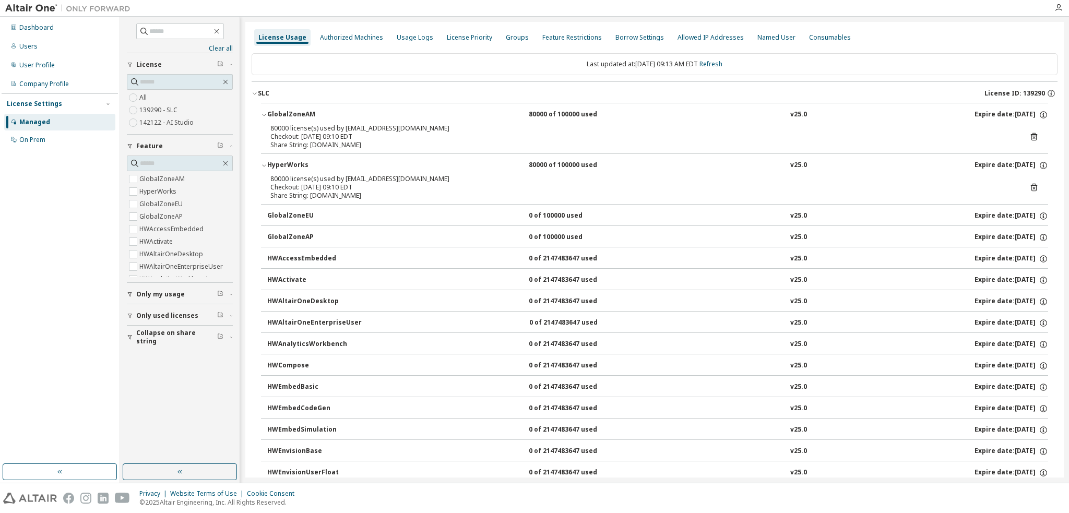
click at [344, 146] on div "Share String: ip-10-120-180-68.hmfad.com" at bounding box center [641, 145] width 743 height 8
drag, startPoint x: 271, startPoint y: 149, endPoint x: 422, endPoint y: 148, distance: 150.8
click at [422, 148] on div "80000 license(s) used by svc_slc@ip-10-120-180-68.hmfad.com Checkout: 2025-09-0…" at bounding box center [654, 138] width 787 height 29
drag, startPoint x: 403, startPoint y: 197, endPoint x: 269, endPoint y: 196, distance: 134.1
click at [269, 196] on div "80000 license(s) used by svc_slc@ip-10-120-180-68.hmfad.com Checkout: 2025-09-0…" at bounding box center [654, 189] width 787 height 29
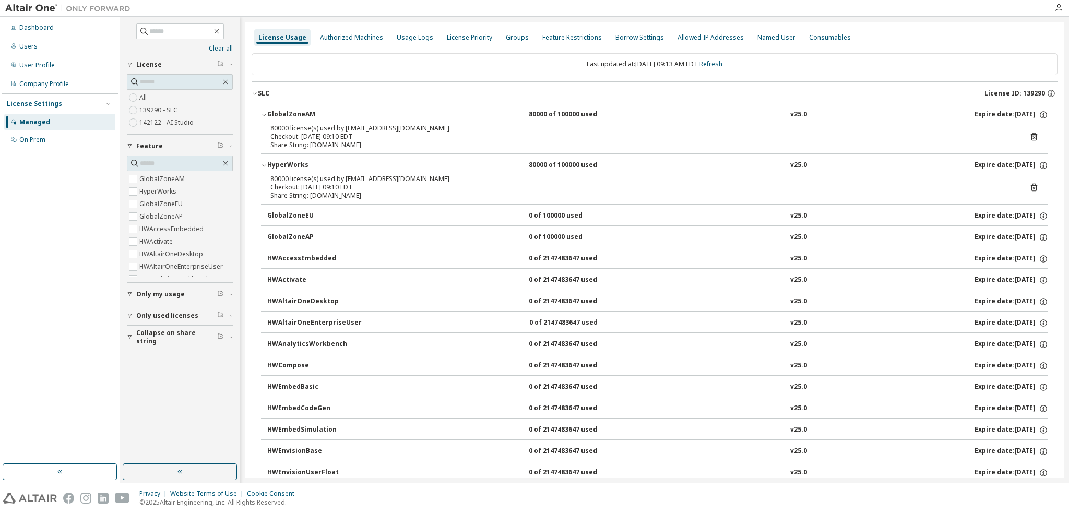
drag, startPoint x: 395, startPoint y: 146, endPoint x: 351, endPoint y: 146, distance: 43.3
click at [351, 146] on div "Share String: ip-10-120-180-68.hmfad.com" at bounding box center [641, 145] width 743 height 8
drag, startPoint x: 307, startPoint y: 147, endPoint x: 359, endPoint y: 143, distance: 52.4
click at [359, 143] on div "Share String: ip-10-120-180-68.hmfad.com" at bounding box center [641, 145] width 743 height 8
click at [313, 215] on div "GlobalZoneEU" at bounding box center [314, 215] width 94 height 9
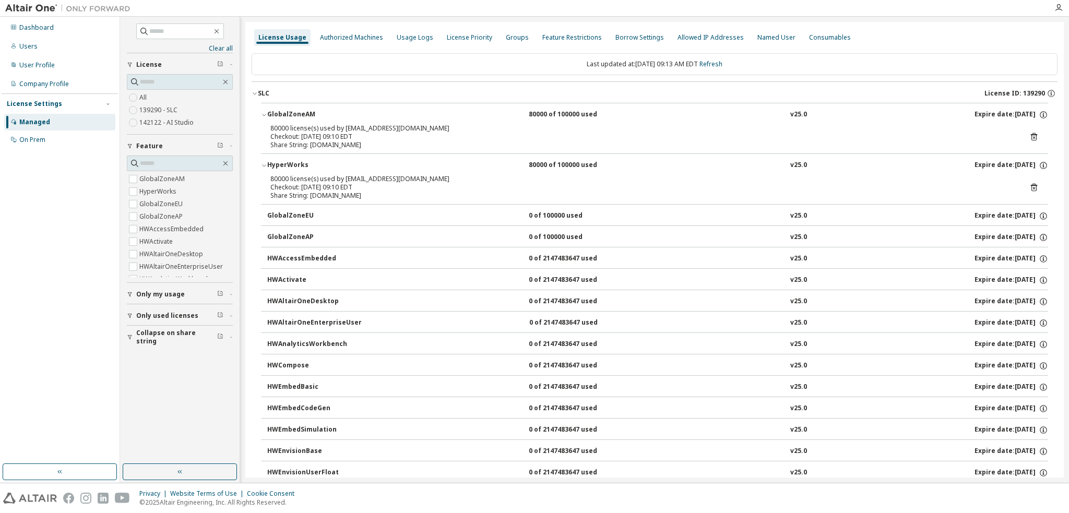
click at [282, 146] on div "Share String: ip-10-120-180-68.hmfad.com" at bounding box center [641, 145] width 743 height 8
drag, startPoint x: 268, startPoint y: 145, endPoint x: 398, endPoint y: 146, distance: 130.5
click at [398, 146] on div "80000 license(s) used by svc_slc@ip-10-120-180-68.hmfad.com Checkout: 2025-09-0…" at bounding box center [654, 138] width 787 height 29
drag, startPoint x: 417, startPoint y: 129, endPoint x: 369, endPoint y: 131, distance: 48.1
click at [369, 131] on div "80000 license(s) used by svc_slc@ip-10-120-180-68.hmfad.com" at bounding box center [641, 128] width 743 height 8
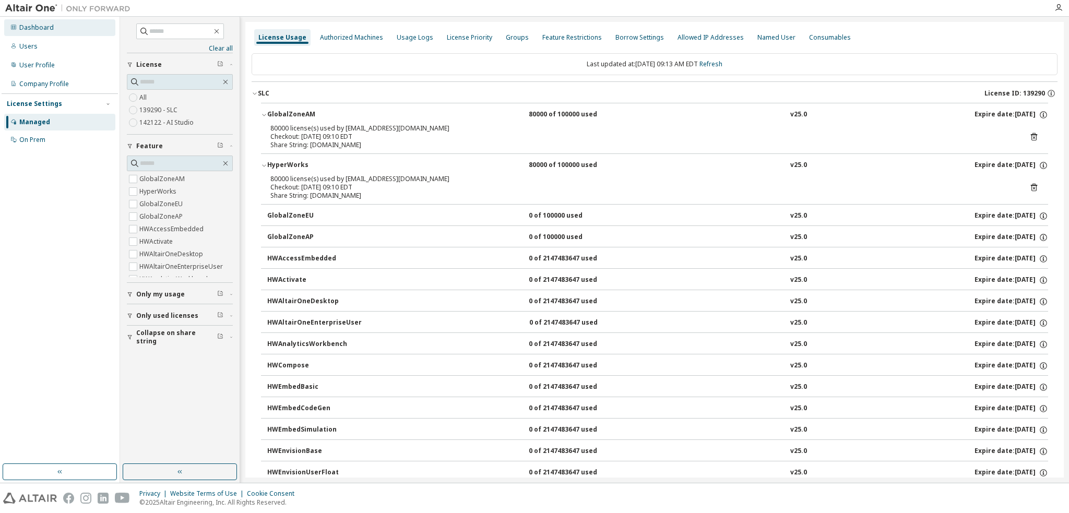
click at [32, 26] on div "Dashboard" at bounding box center [36, 27] width 34 height 8
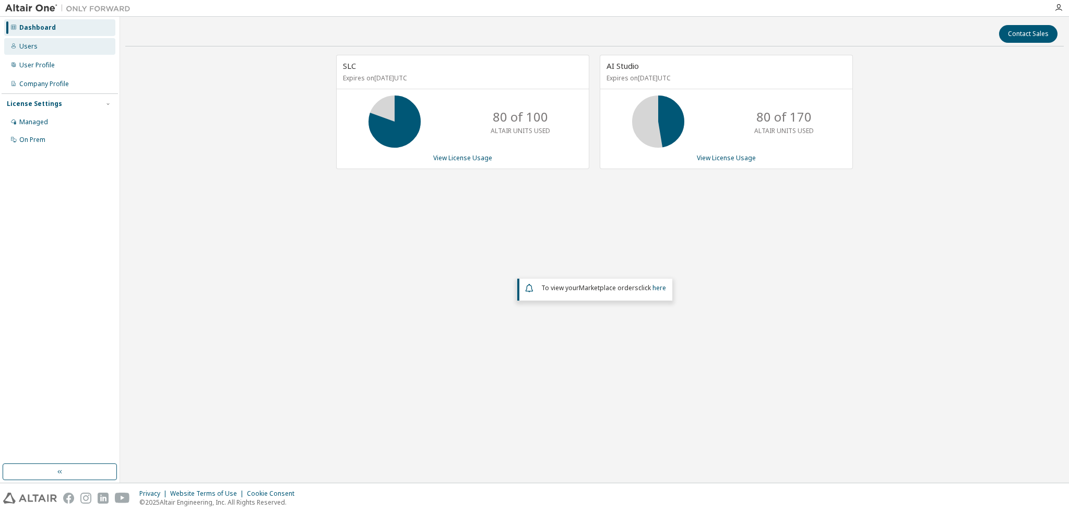
click at [34, 45] on div "Users" at bounding box center [28, 46] width 18 height 8
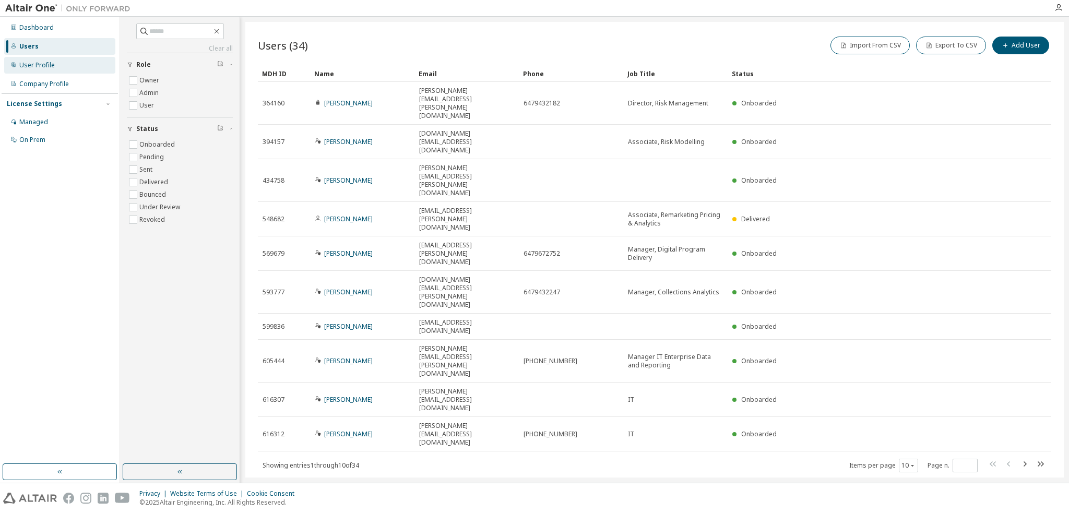
click at [35, 63] on div "User Profile" at bounding box center [36, 65] width 35 height 8
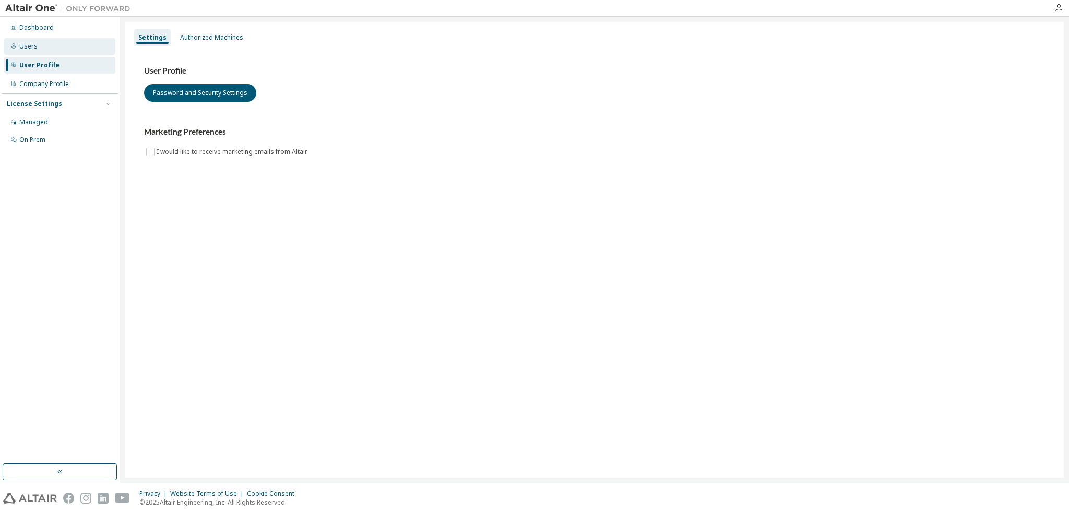
click at [52, 39] on div "Users" at bounding box center [59, 46] width 111 height 17
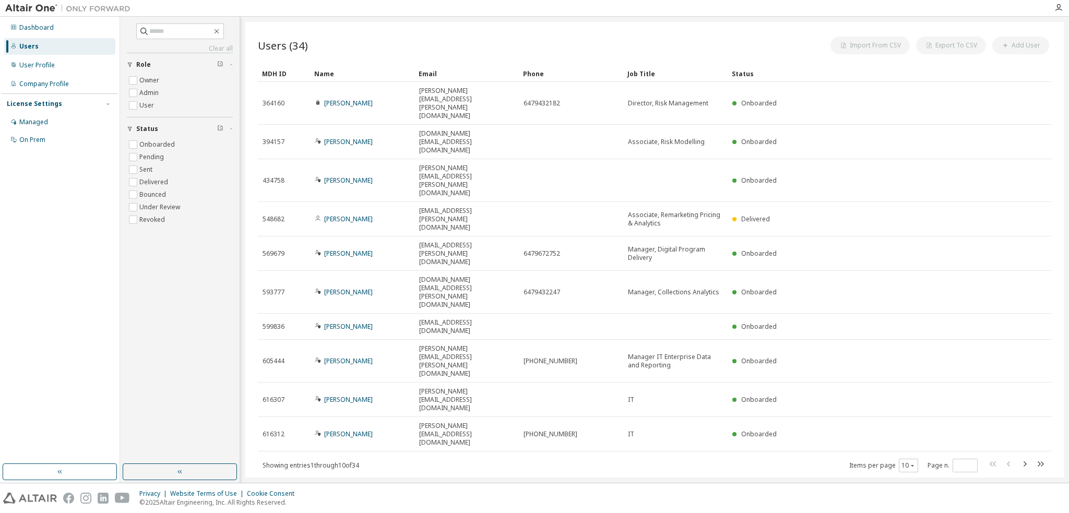
click at [49, 52] on div "Users" at bounding box center [59, 46] width 111 height 17
click at [50, 33] on div "Dashboard" at bounding box center [59, 27] width 111 height 17
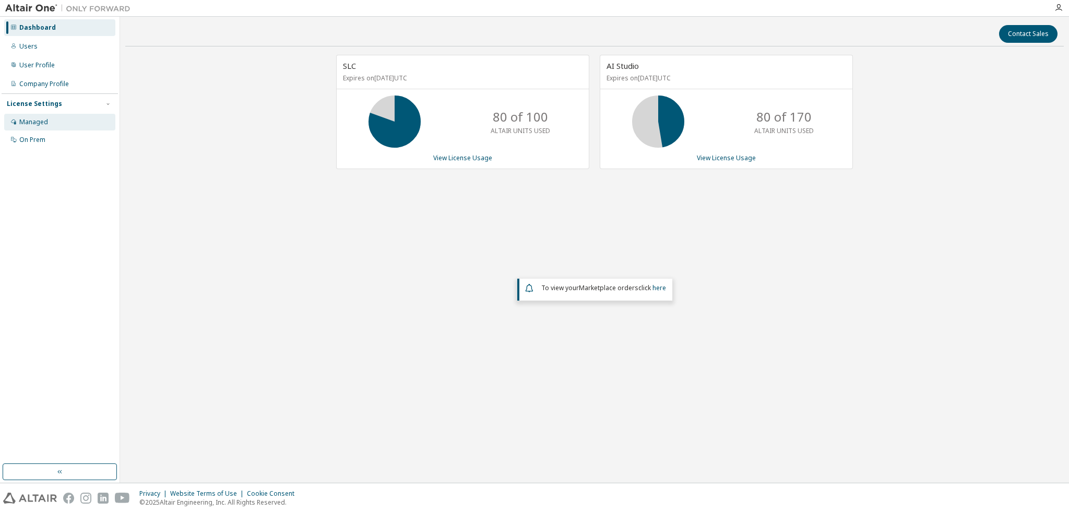
click at [59, 123] on div "Managed" at bounding box center [59, 122] width 111 height 17
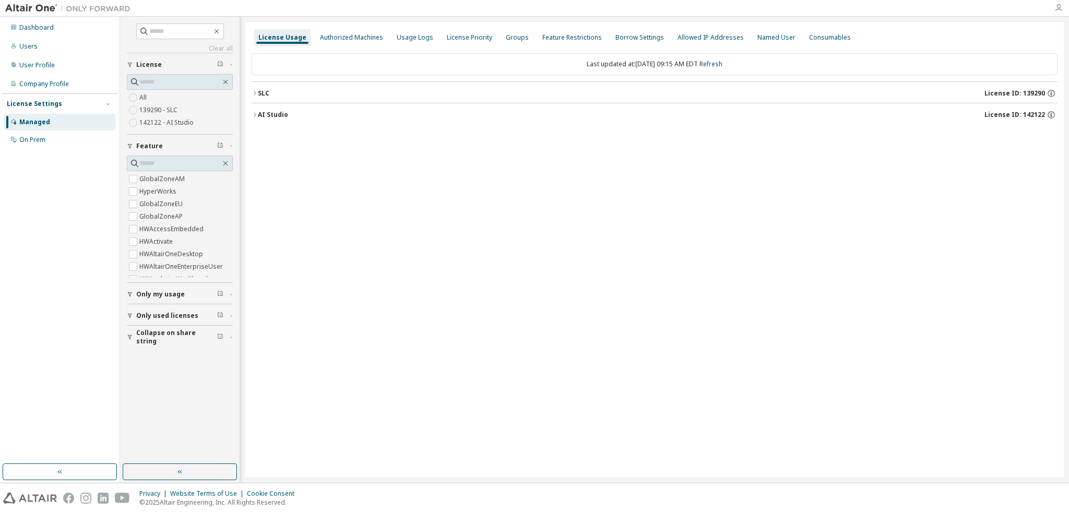
click at [1060, 6] on icon "button" at bounding box center [1058, 8] width 8 height 8
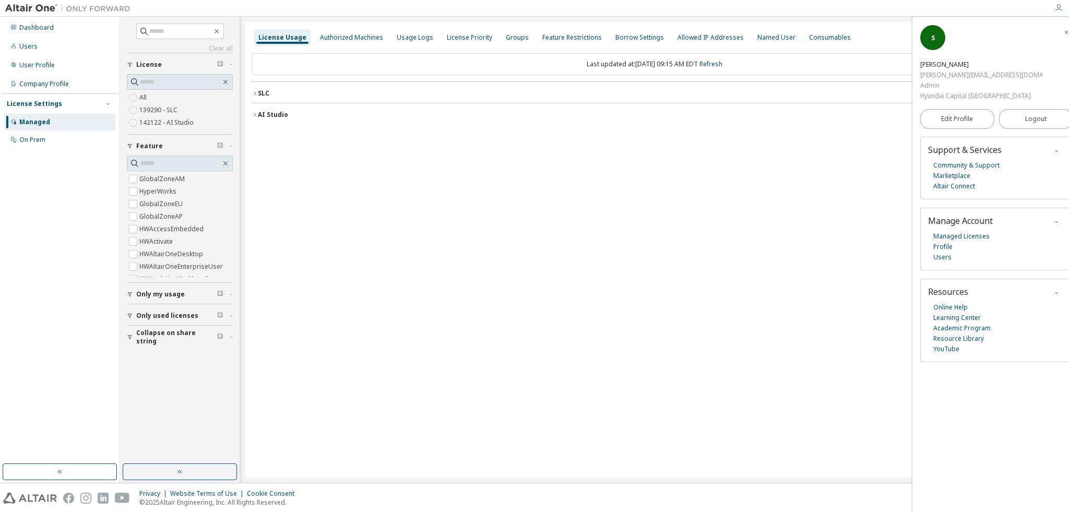
click at [31, 11] on img at bounding box center [70, 8] width 130 height 10
click at [42, 6] on img at bounding box center [70, 8] width 130 height 10
click at [344, 171] on div "License Usage Authorized Machines Usage Logs License Priority Groups Feature Re…" at bounding box center [654, 250] width 818 height 456
click at [42, 496] on img at bounding box center [30, 498] width 54 height 11
click at [69, 42] on div "Users" at bounding box center [59, 46] width 111 height 17
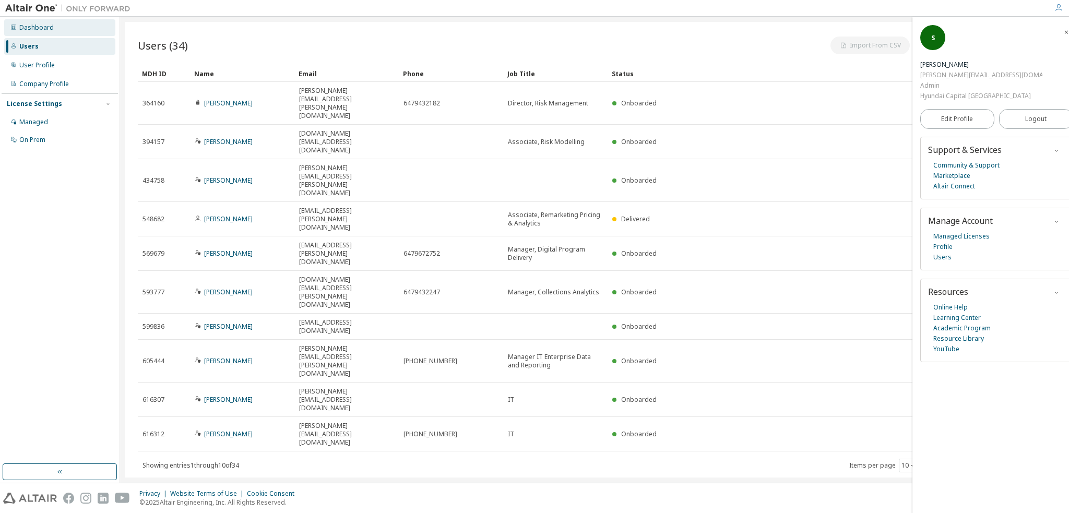
click at [66, 34] on div "Dashboard" at bounding box center [59, 27] width 111 height 17
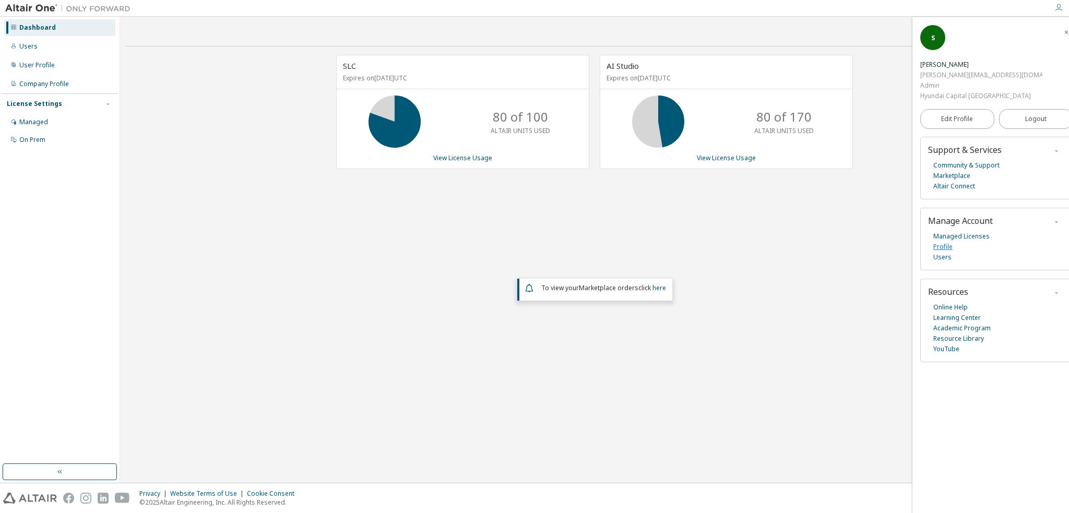
click at [946, 242] on link "Profile" at bounding box center [942, 247] width 19 height 10
click at [50, 50] on div "Users" at bounding box center [59, 46] width 111 height 17
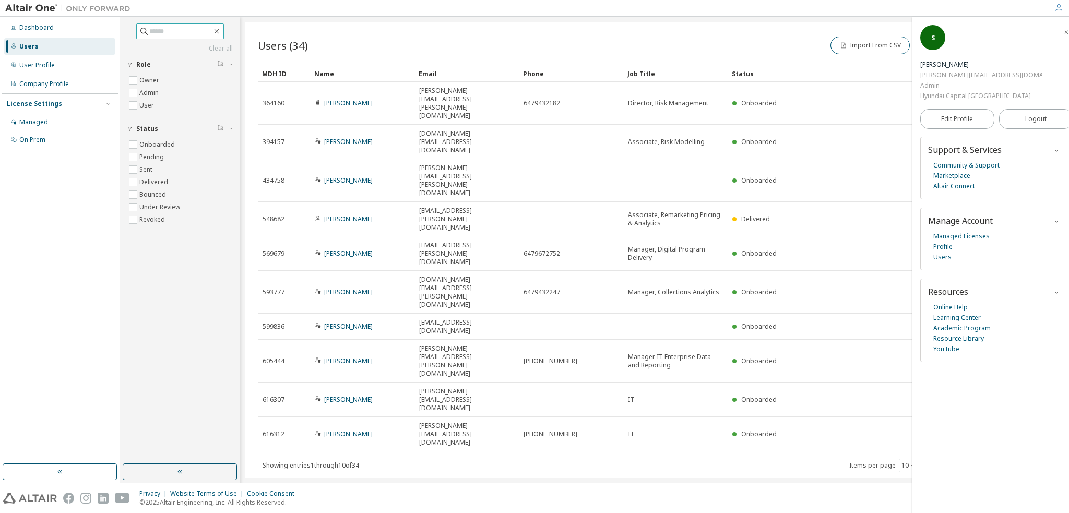
click at [169, 29] on input "text" at bounding box center [180, 31] width 63 height 10
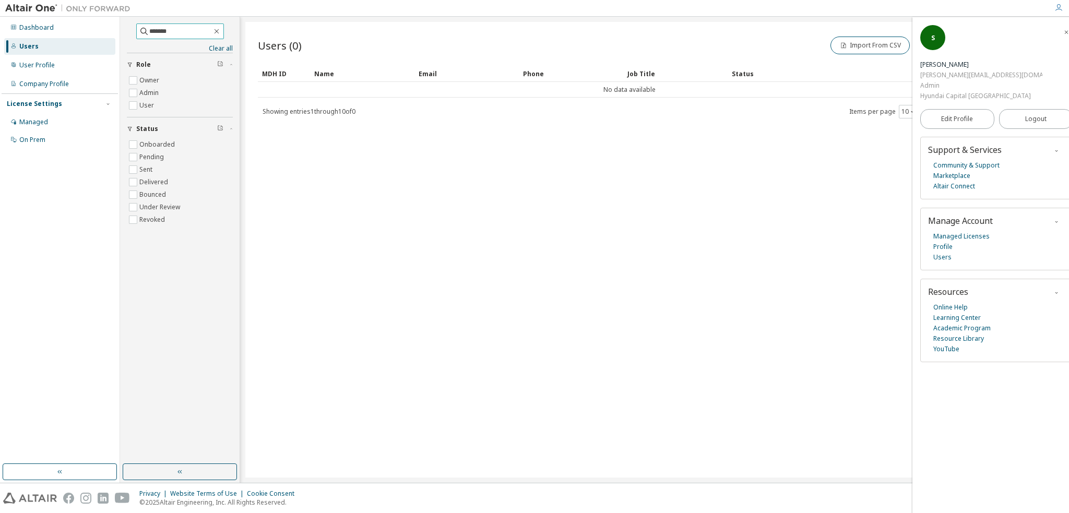
type input "*******"
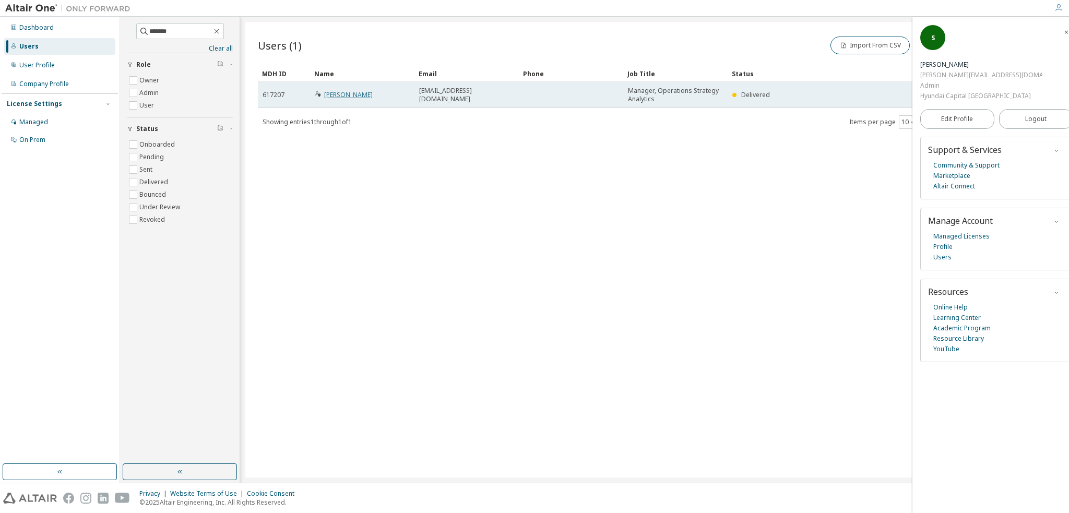
click at [347, 96] on link "[PERSON_NAME]" at bounding box center [348, 94] width 49 height 9
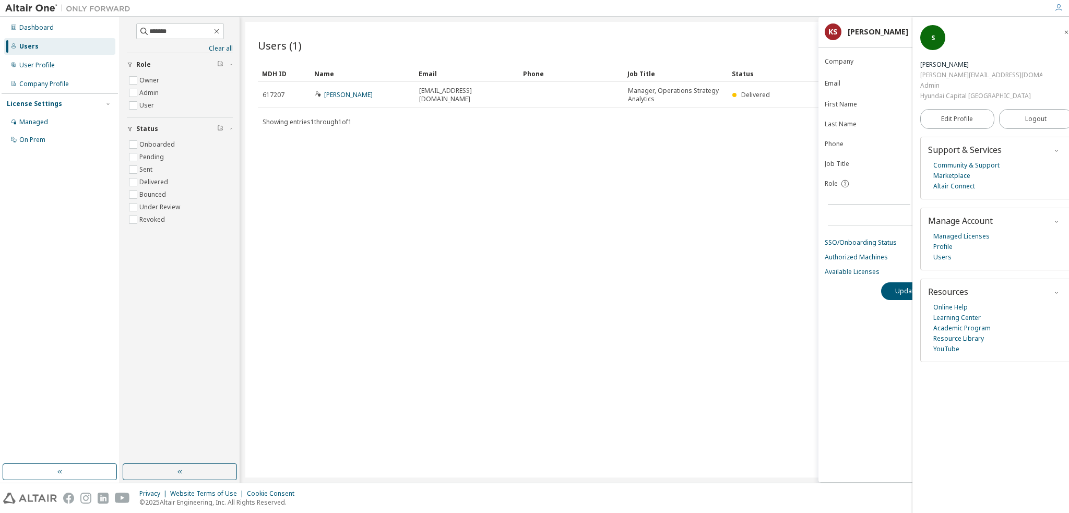
click at [1063, 32] on icon "button" at bounding box center [1066, 32] width 6 height 6
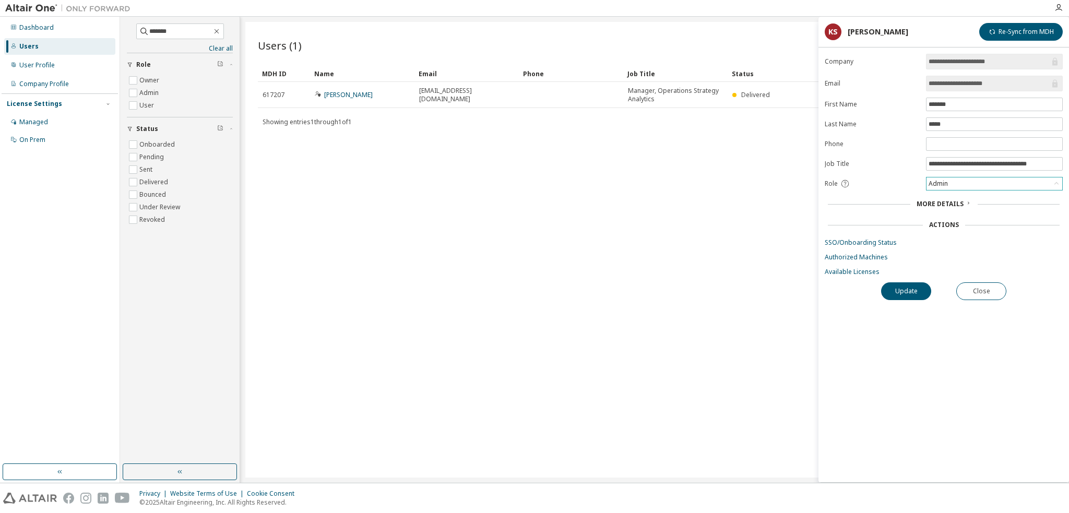
click at [952, 185] on div "Admin" at bounding box center [994, 183] width 136 height 13
click at [952, 184] on div "Admin" at bounding box center [994, 183] width 136 height 13
click at [958, 204] on span "More Details" at bounding box center [939, 203] width 47 height 9
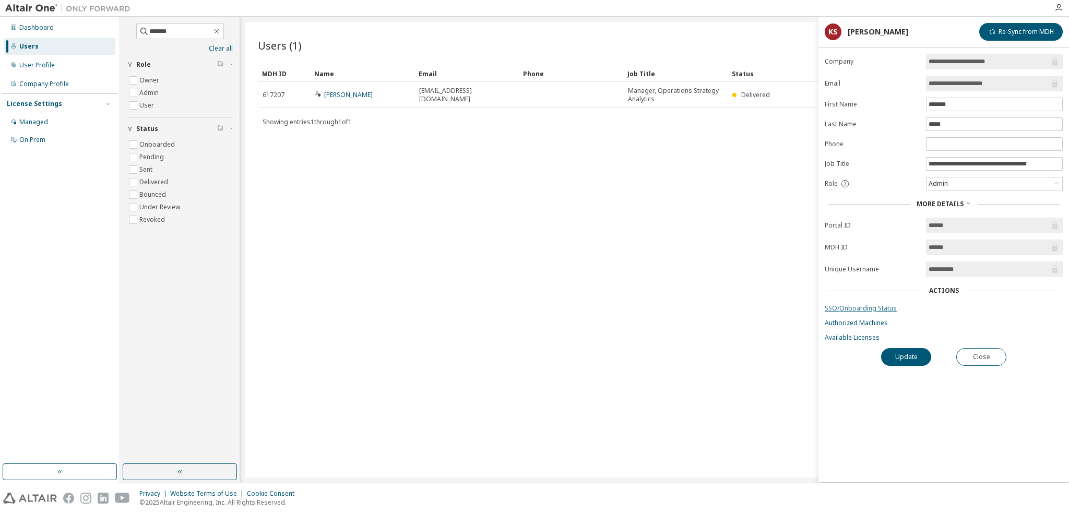
click at [874, 307] on link "SSO/Onboarding Status" at bounding box center [944, 308] width 238 height 8
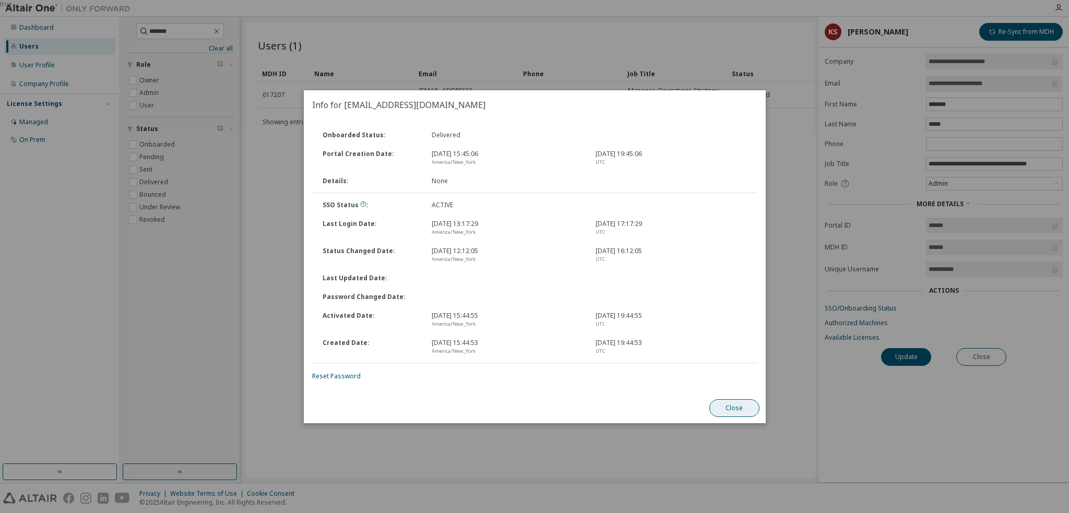
click at [734, 413] on button "Close" at bounding box center [734, 408] width 50 height 18
